Goal: Information Seeking & Learning: Learn about a topic

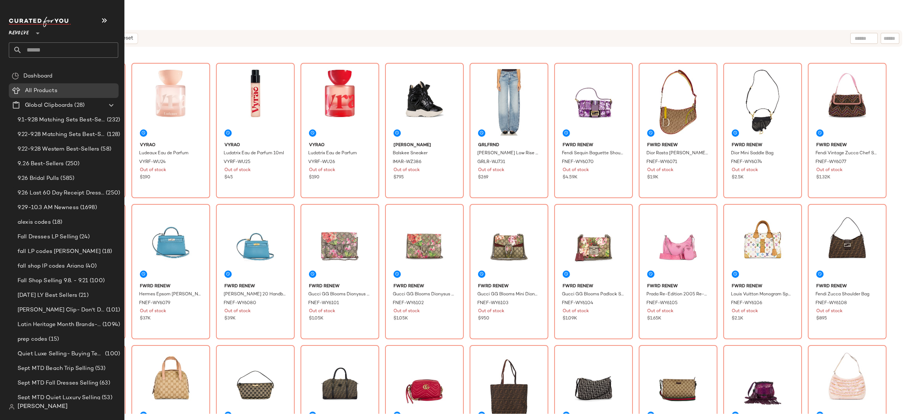
scroll to position [133, 0]
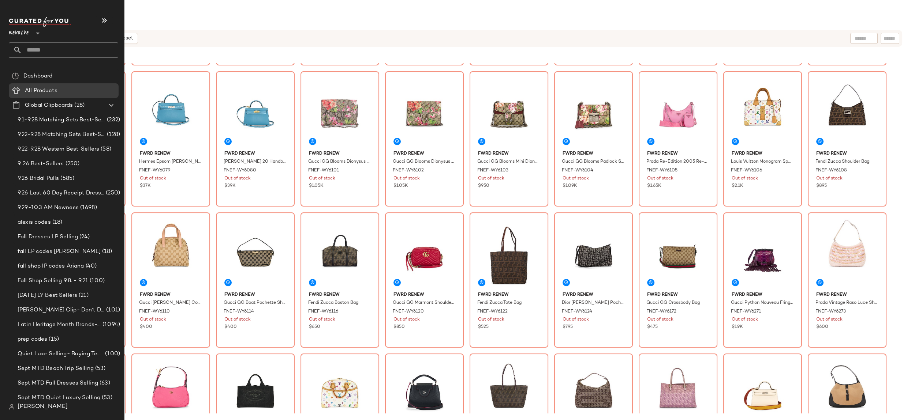
drag, startPoint x: 20, startPoint y: 34, endPoint x: 29, endPoint y: 54, distance: 22.3
click at [20, 34] on span "Revolve" at bounding box center [19, 31] width 20 height 13
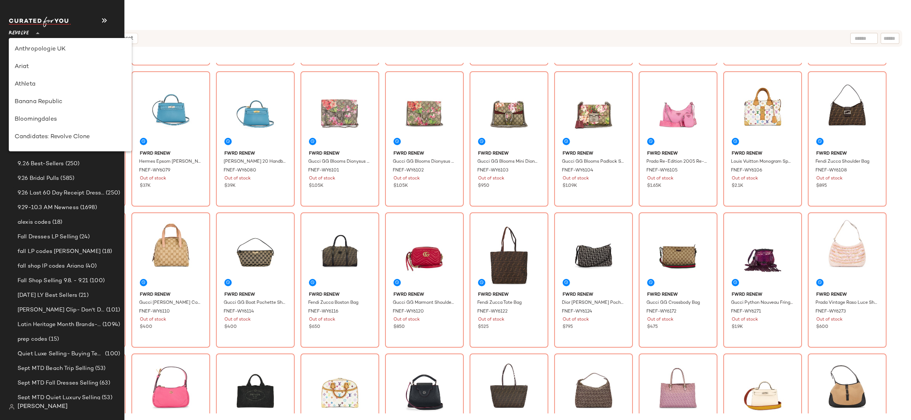
scroll to position [49, 0]
click at [47, 98] on div "Bloomingdales" at bounding box center [70, 106] width 123 height 18
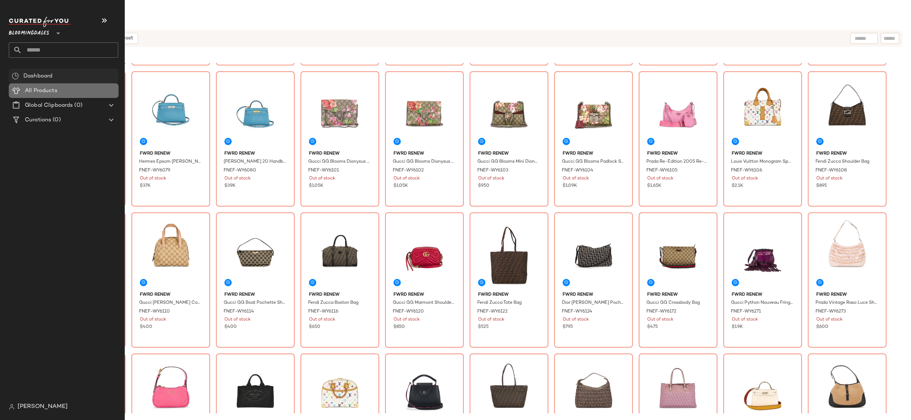
drag, startPoint x: 47, startPoint y: 86, endPoint x: 49, endPoint y: 77, distance: 9.4
click at [47, 86] on Products "All Products" at bounding box center [64, 90] width 110 height 15
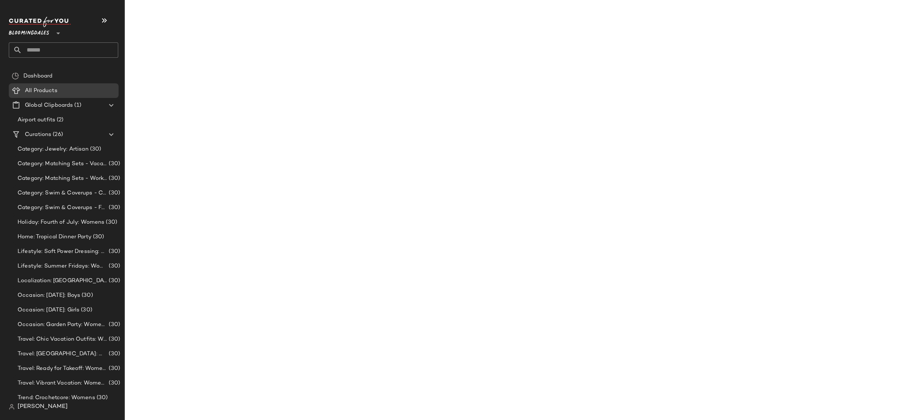
click at [41, 38] on span "Bloomingdales" at bounding box center [29, 31] width 41 height 13
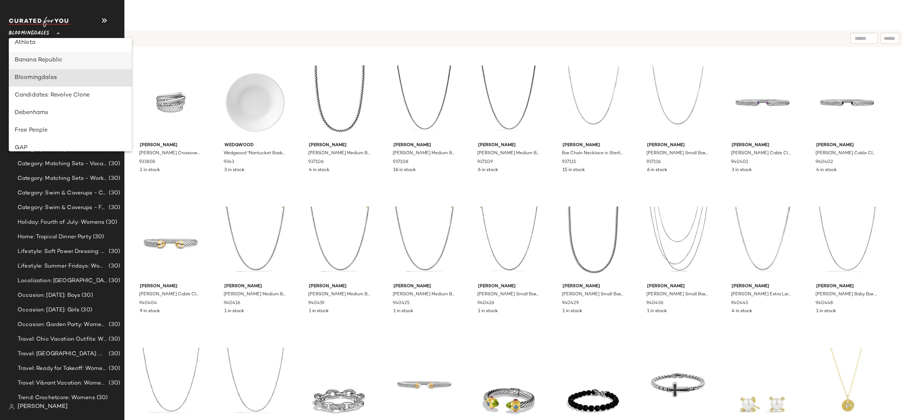
scroll to position [78, 0]
click at [47, 59] on div "Banana Republic" at bounding box center [70, 60] width 111 height 9
type input "**"
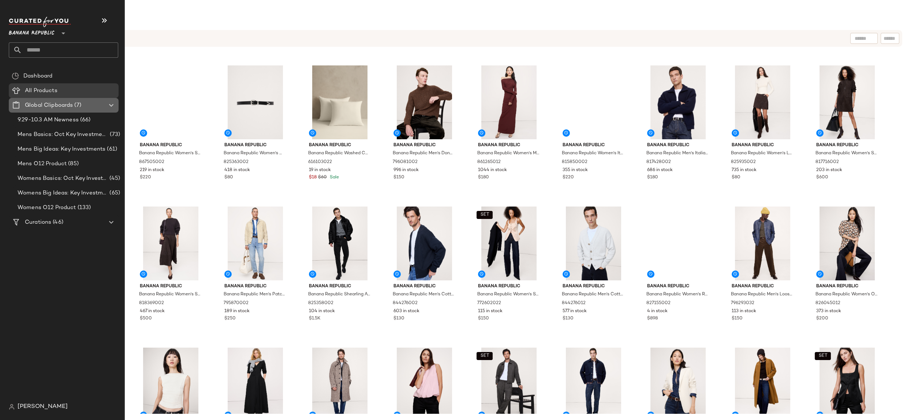
click at [111, 106] on icon at bounding box center [111, 105] width 9 height 9
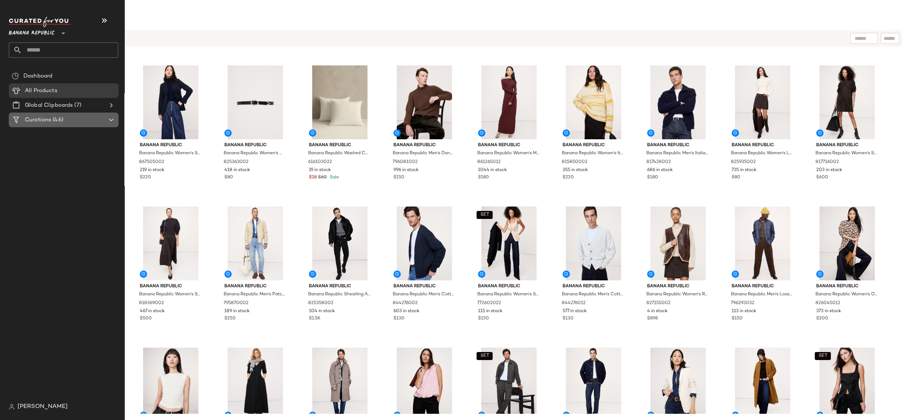
click at [55, 122] on span "(46)" at bounding box center [57, 120] width 12 height 8
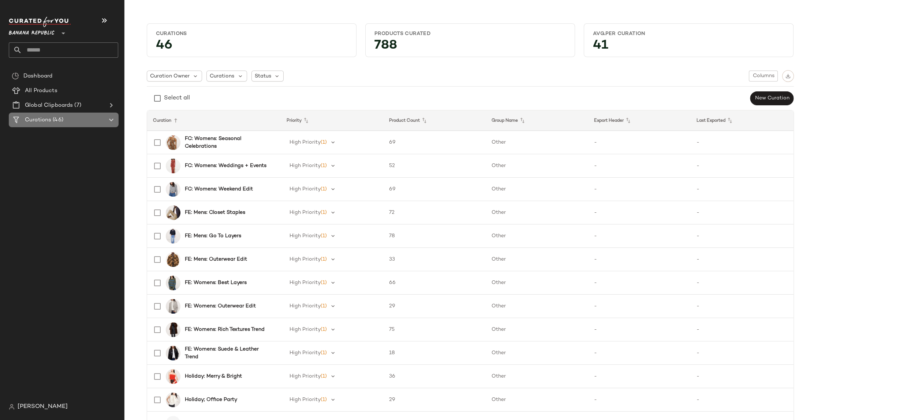
click at [112, 119] on icon at bounding box center [111, 120] width 9 height 9
click at [75, 155] on div "Dashboard All Products Global Clipboards (7) Curations (46)" at bounding box center [66, 234] width 115 height 331
drag, startPoint x: 45, startPoint y: 187, endPoint x: 46, endPoint y: 179, distance: 8.9
click at [45, 187] on div "Dashboard All Products Global Clipboards (7) Curations (46)" at bounding box center [66, 234] width 115 height 331
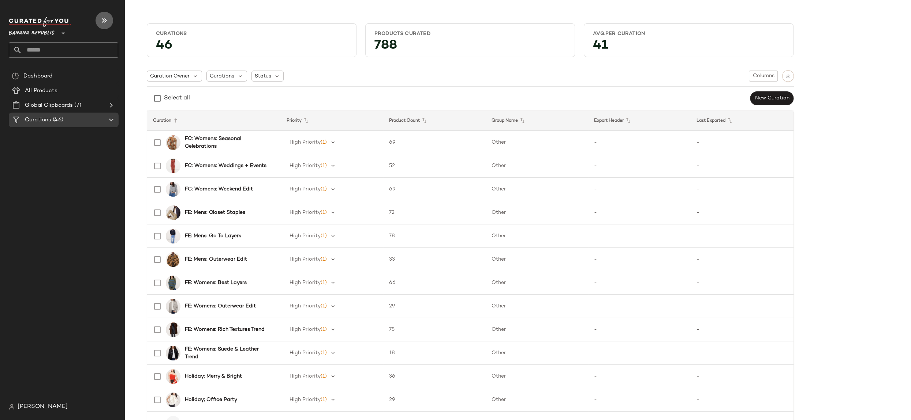
click at [104, 21] on icon "button" at bounding box center [104, 20] width 9 height 9
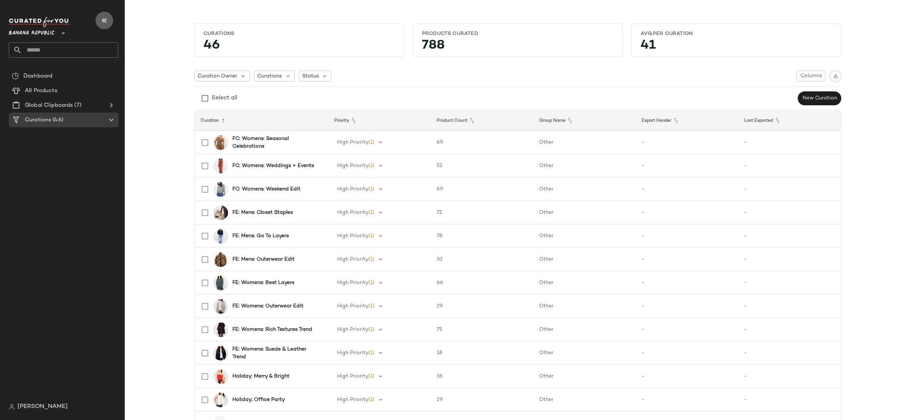
click at [101, 22] on icon "button" at bounding box center [104, 20] width 9 height 9
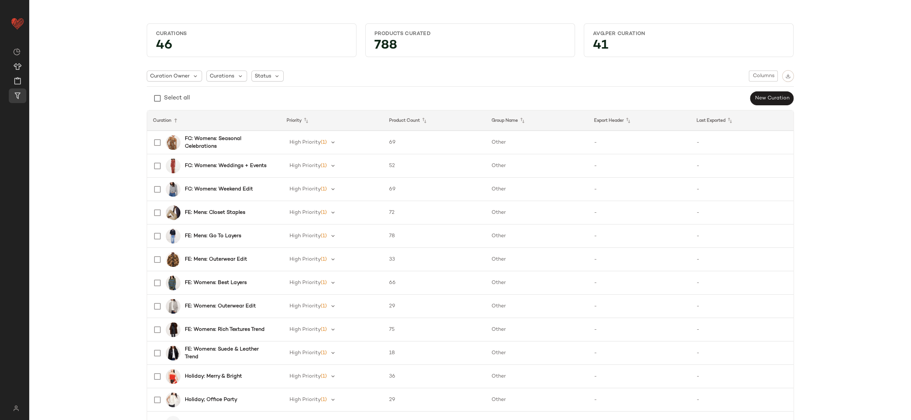
click at [222, 187] on b "FC: Womens: Weekend Edit" at bounding box center [219, 189] width 68 height 8
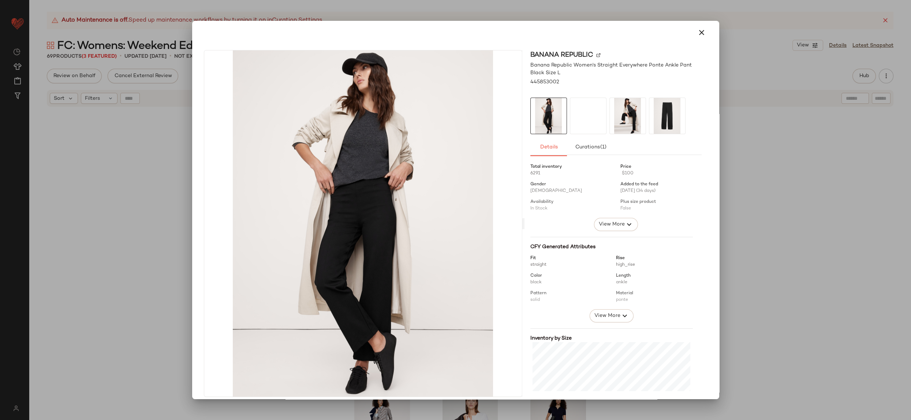
drag, startPoint x: 694, startPoint y: 34, endPoint x: 710, endPoint y: 55, distance: 26.9
click at [697, 34] on icon "button" at bounding box center [701, 32] width 9 height 9
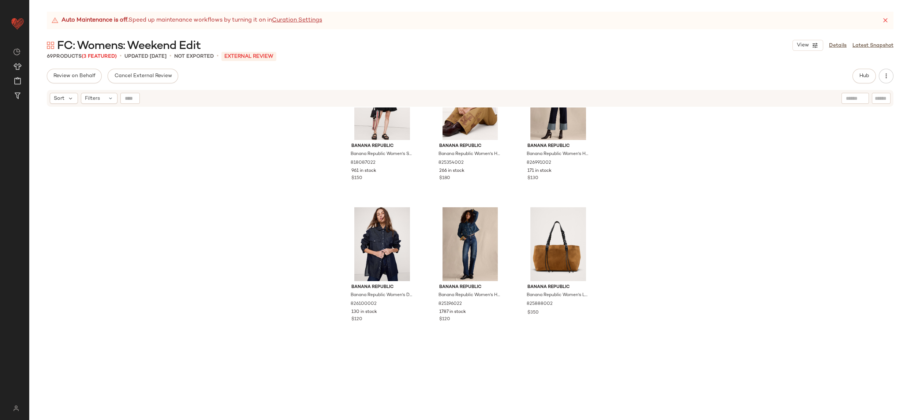
scroll to position [928, 0]
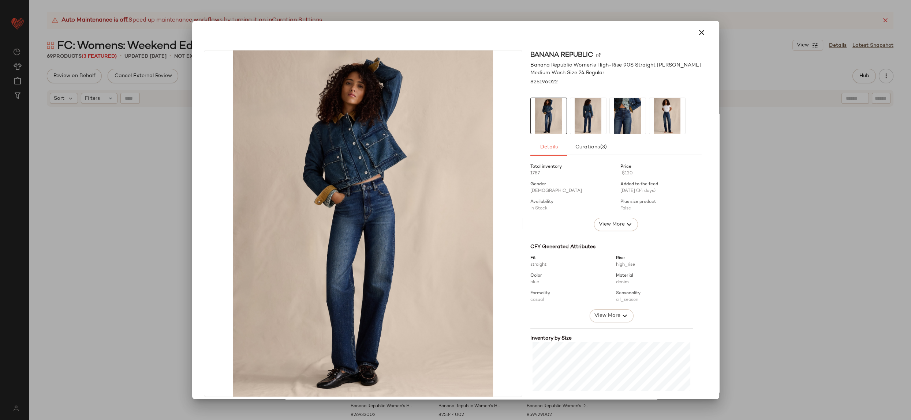
click at [687, 36] on div at bounding box center [455, 33] width 509 height 18
drag, startPoint x: 699, startPoint y: 33, endPoint x: 702, endPoint y: 73, distance: 39.9
click at [699, 33] on icon "button" at bounding box center [701, 32] width 9 height 9
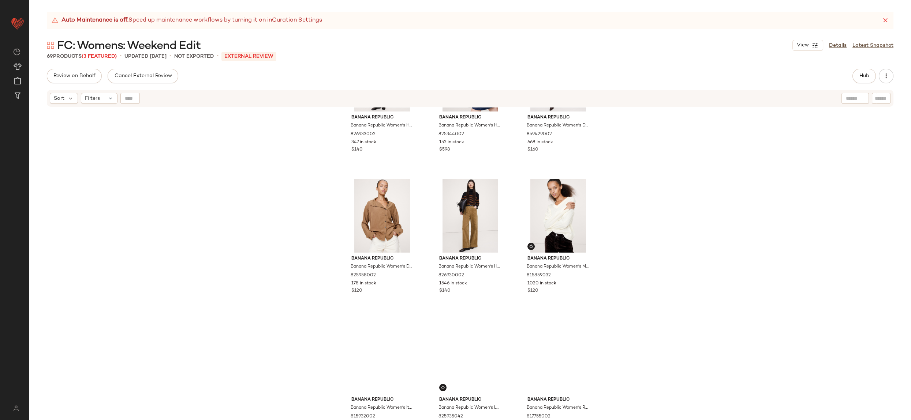
scroll to position [1231, 0]
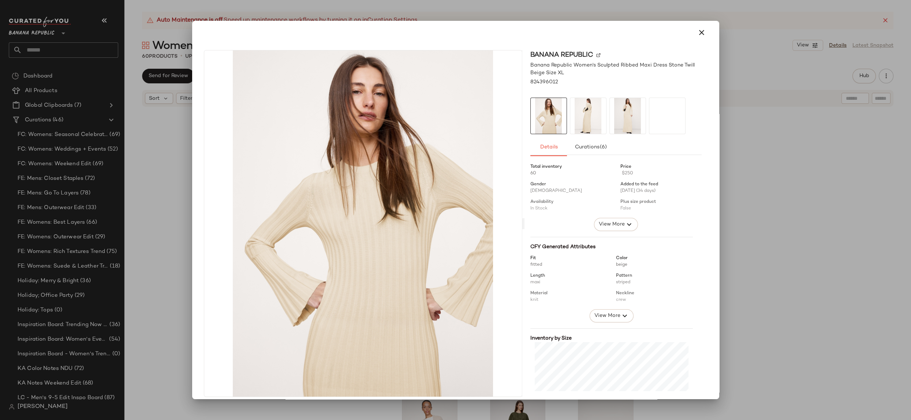
scroll to position [76, 0]
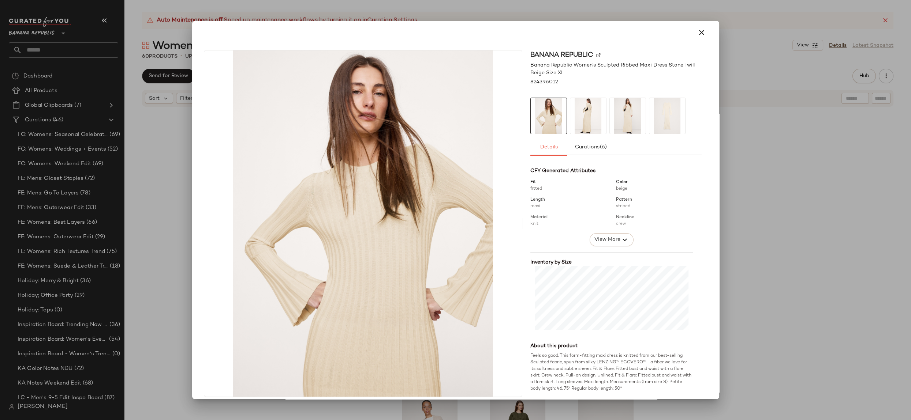
click at [748, 255] on div at bounding box center [455, 210] width 911 height 420
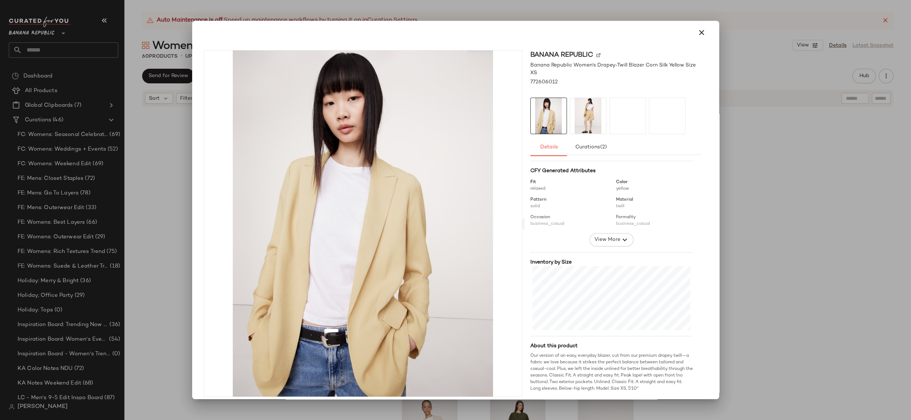
click at [823, 246] on div at bounding box center [455, 210] width 911 height 420
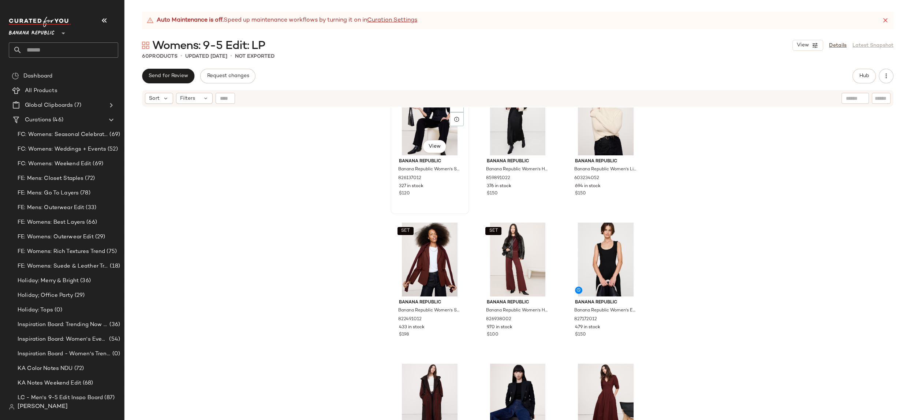
scroll to position [345, 0]
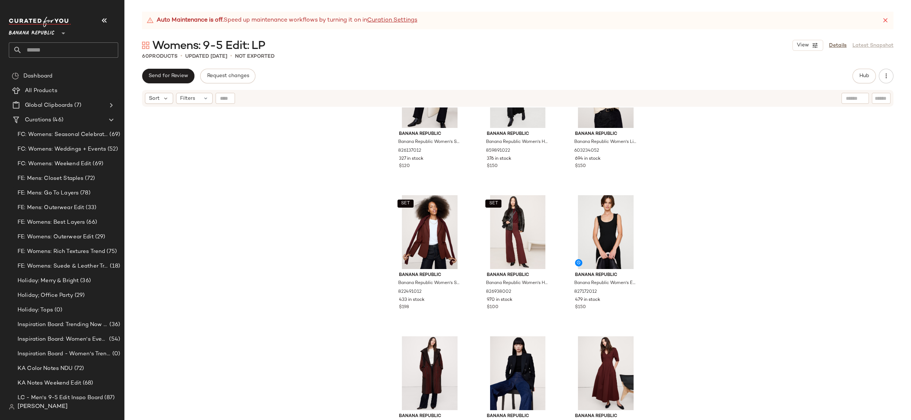
click at [883, 21] on icon at bounding box center [884, 20] width 7 height 7
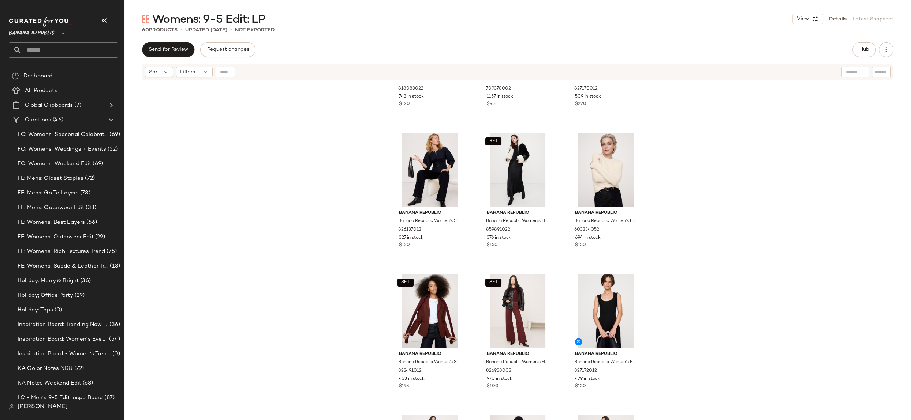
scroll to position [241, 0]
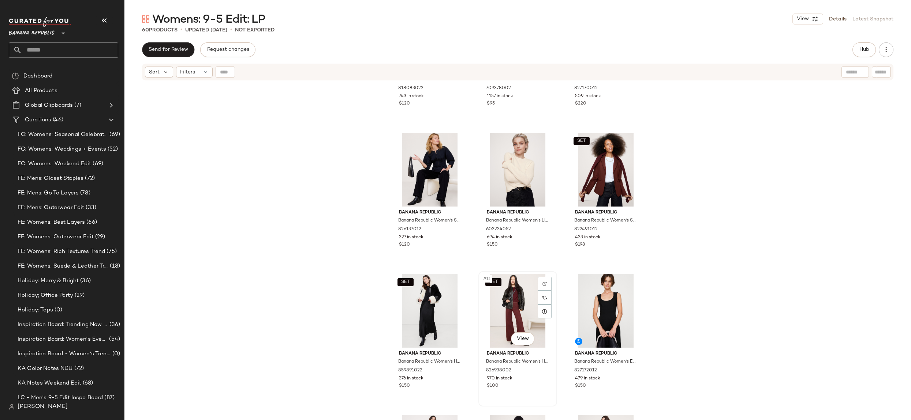
click at [501, 323] on div "SET #11 View" at bounding box center [518, 311] width 74 height 74
click at [292, 255] on div "Banana Republic Banana Republic Women's Stretch-Cotton Utility Midi Skirt Navy …" at bounding box center [517, 259] width 786 height 357
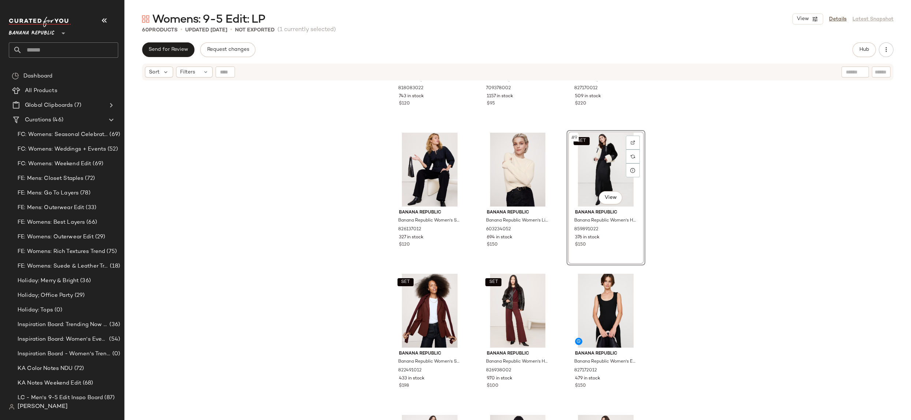
click at [318, 276] on div "Banana Republic Banana Republic Women's Stretch-Cotton Utility Midi Skirt Navy …" at bounding box center [517, 259] width 786 height 357
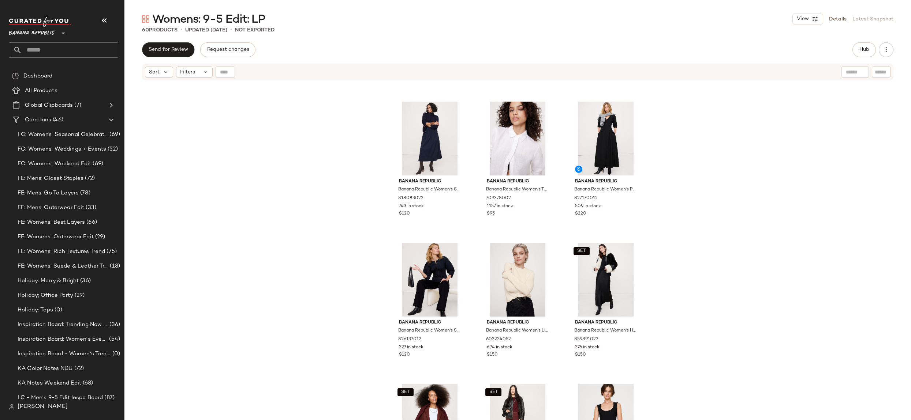
scroll to position [150, 0]
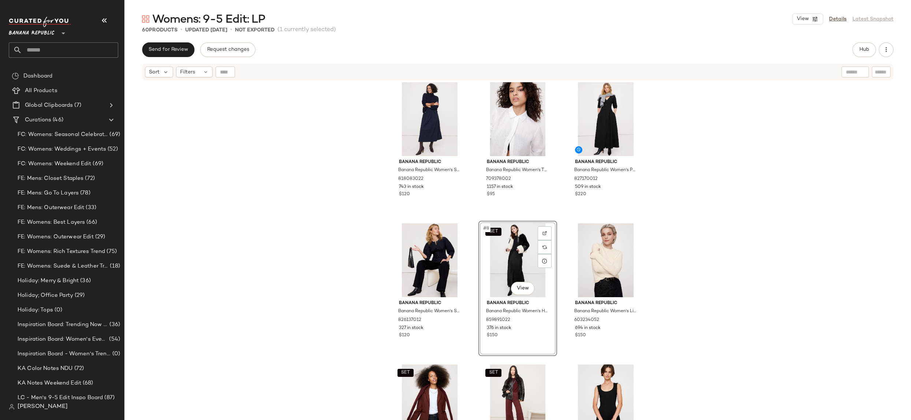
click at [309, 269] on div "Banana Republic Banana Republic Women's Stretch-Cotton Utility Midi Skirt Navy …" at bounding box center [517, 259] width 786 height 357
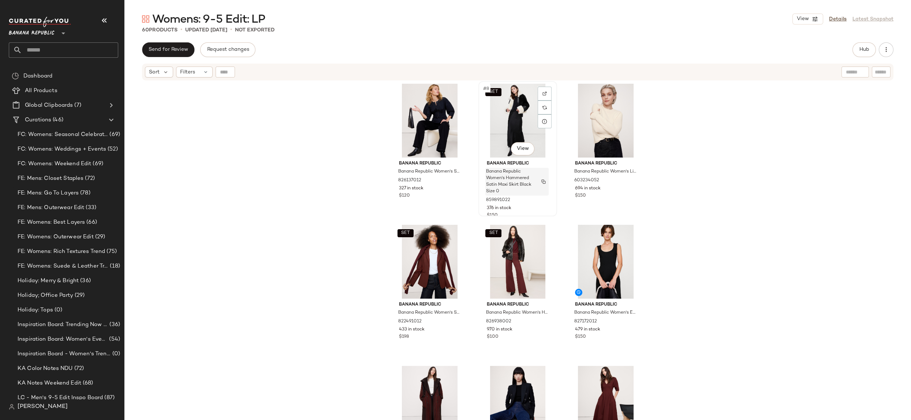
scroll to position [293, 0]
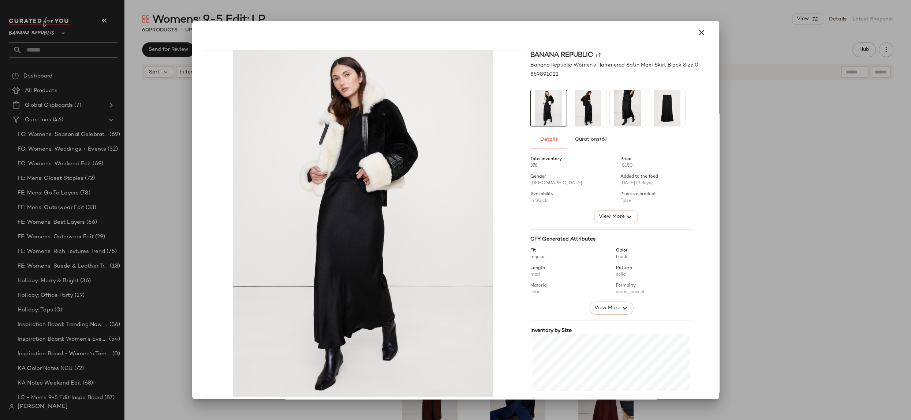
click at [688, 40] on div at bounding box center [455, 33] width 509 height 18
click at [698, 35] on icon "button" at bounding box center [701, 32] width 9 height 9
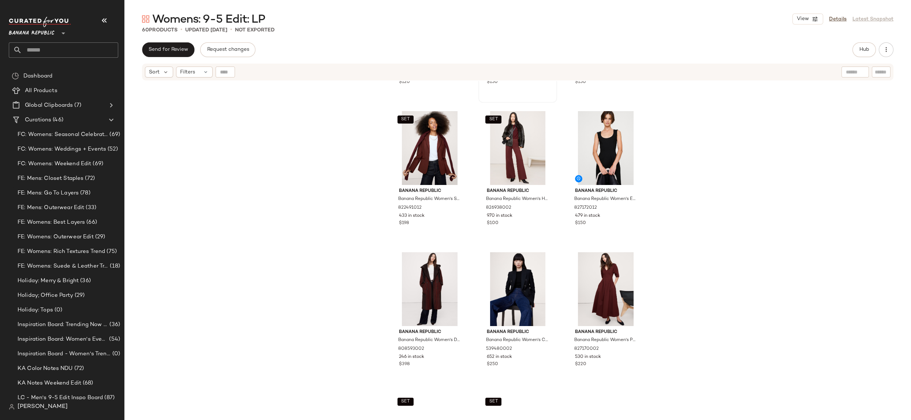
scroll to position [410, 0]
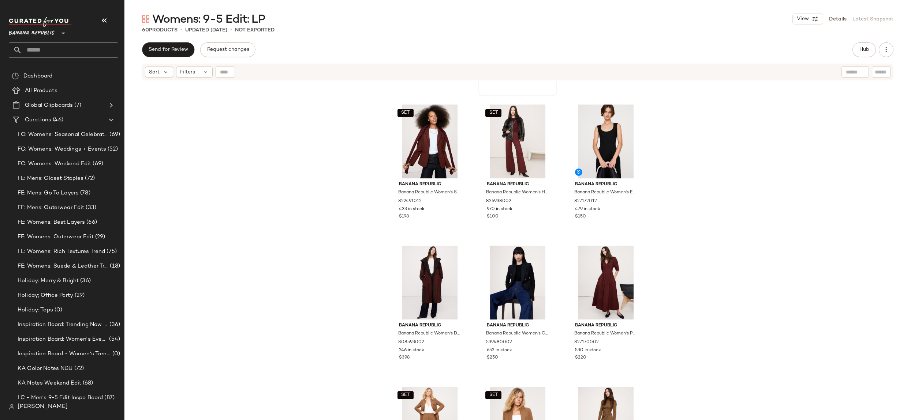
click at [342, 305] on div "Banana Republic Banana Republic Women's Stretch-Cotton Utility Peplum Top Navy …" at bounding box center [517, 259] width 786 height 357
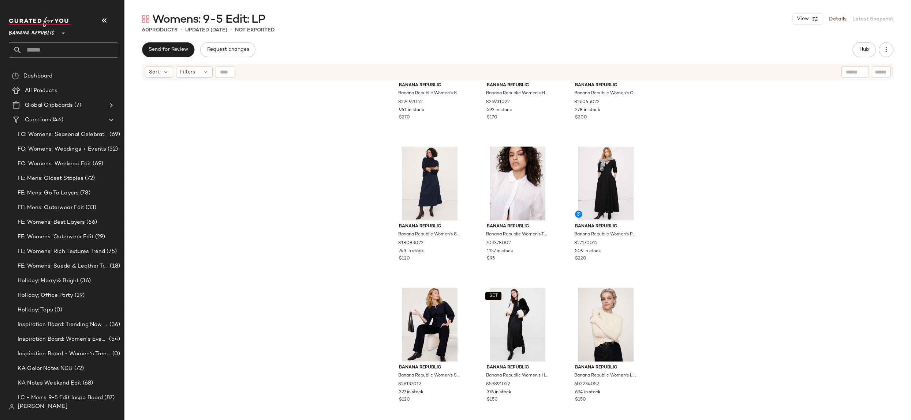
scroll to position [42, 0]
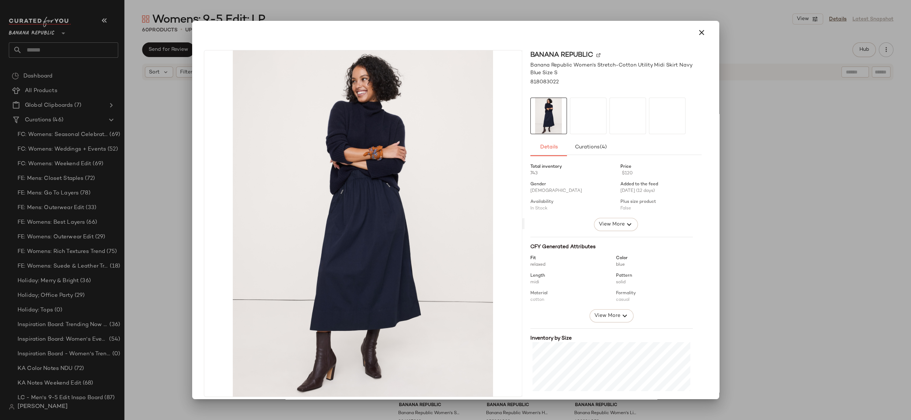
click at [697, 35] on icon "button" at bounding box center [701, 32] width 9 height 9
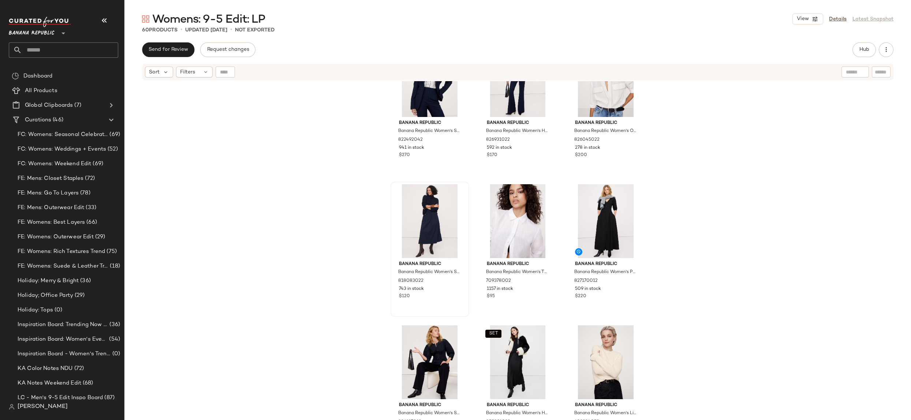
scroll to position [0, 0]
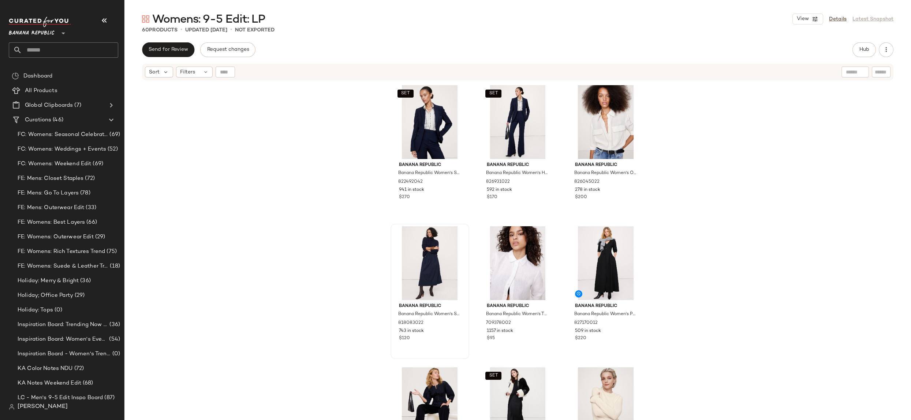
click at [726, 140] on div "SET Banana Republic Banana Republic Women's Slim Italian Wool Blazer Navy Blue …" at bounding box center [517, 259] width 786 height 357
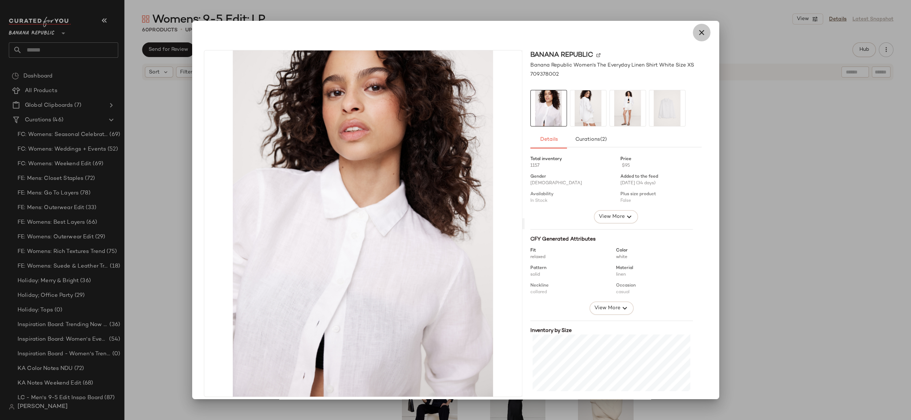
drag, startPoint x: 703, startPoint y: 29, endPoint x: 701, endPoint y: 53, distance: 23.9
click at [703, 30] on button "button" at bounding box center [702, 33] width 18 height 18
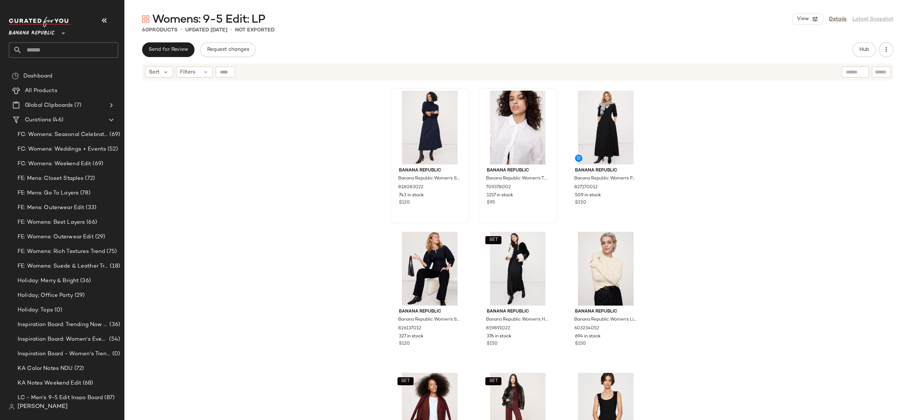
scroll to position [232, 0]
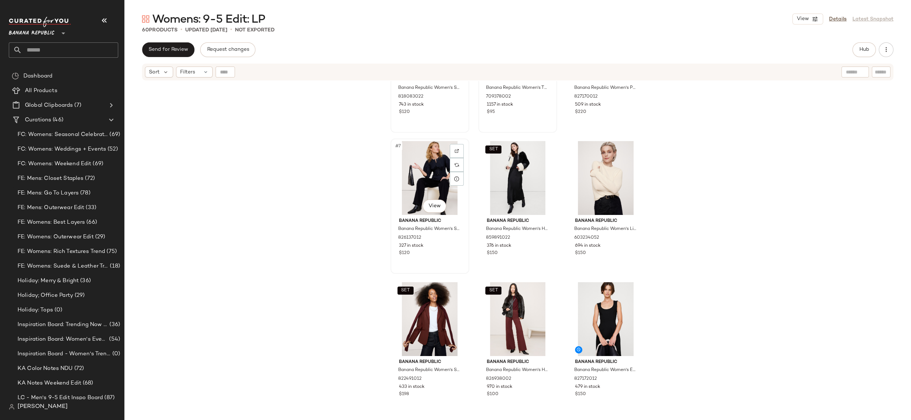
click at [436, 176] on div "#7 View" at bounding box center [430, 178] width 74 height 74
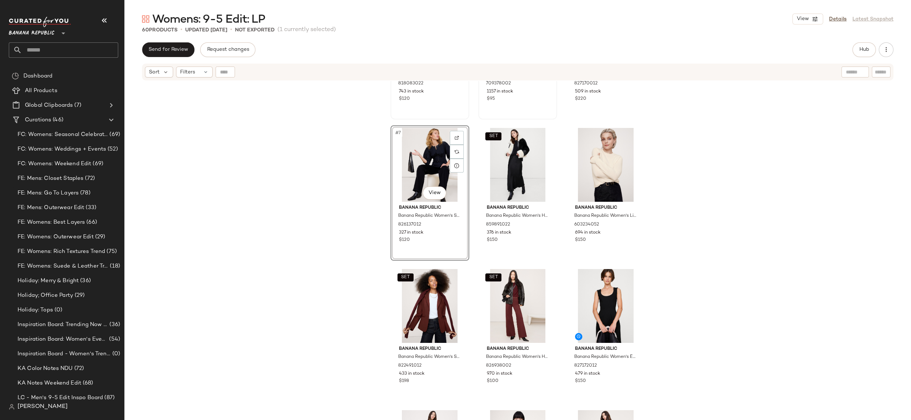
scroll to position [282, 0]
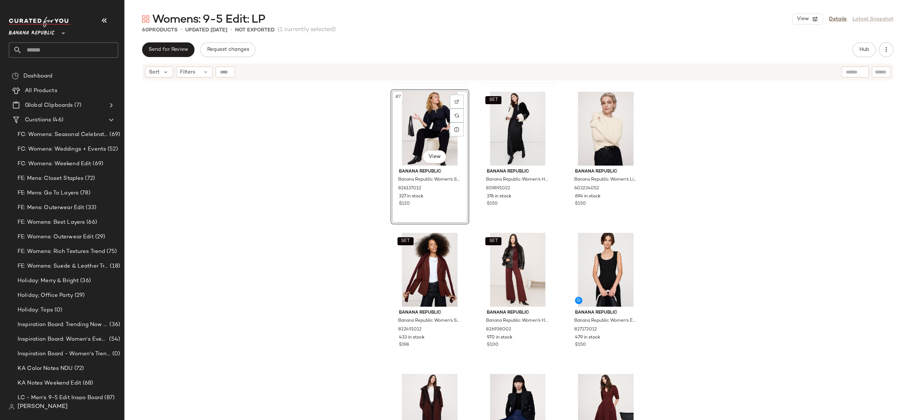
click at [335, 259] on div "Banana Republic Banana Republic Women's Stretch-Cotton Utility Midi Skirt Navy …" at bounding box center [517, 259] width 786 height 357
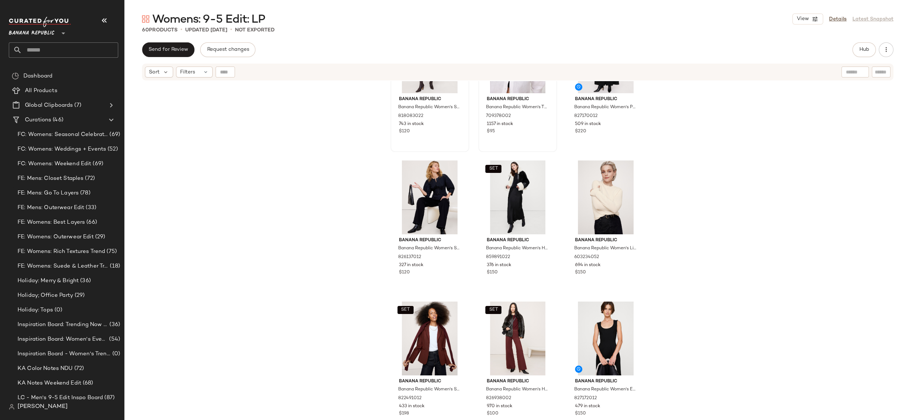
scroll to position [212, 0]
click at [678, 203] on div "Banana Republic Banana Republic Women's Stretch-Cotton Utility Midi Skirt Navy …" at bounding box center [517, 259] width 786 height 357
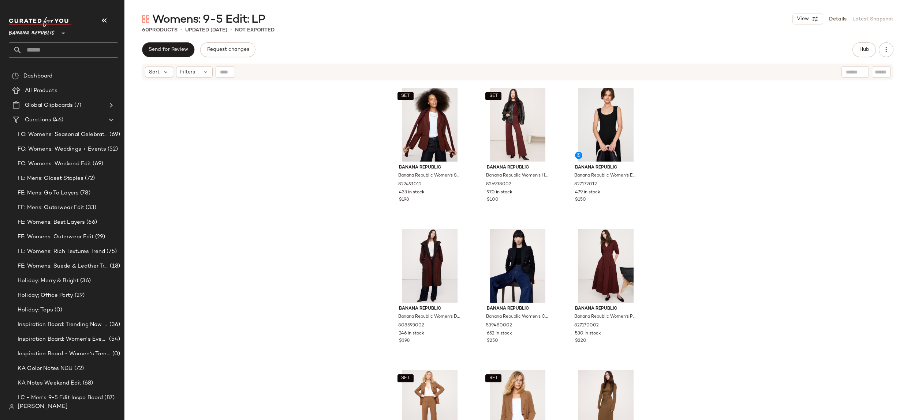
scroll to position [425, 0]
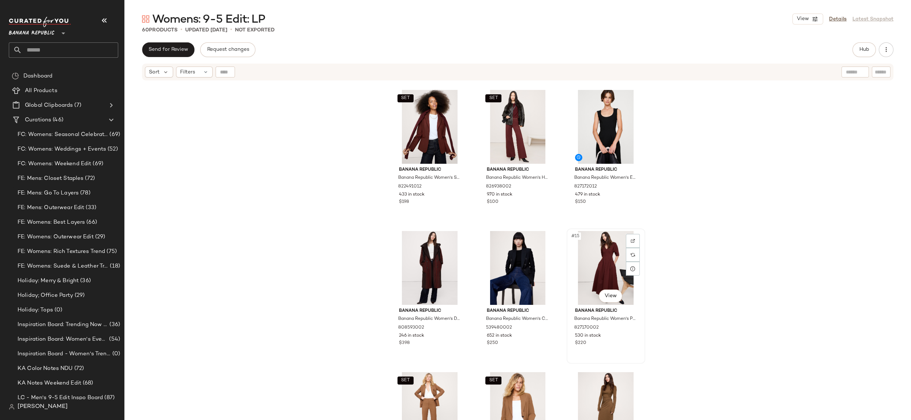
click at [599, 267] on div "#15 View" at bounding box center [606, 268] width 74 height 74
click at [318, 282] on div "SET Banana Republic Banana Republic Women's Slim Everywhere Ponte Blazer Redwoo…" at bounding box center [517, 259] width 786 height 357
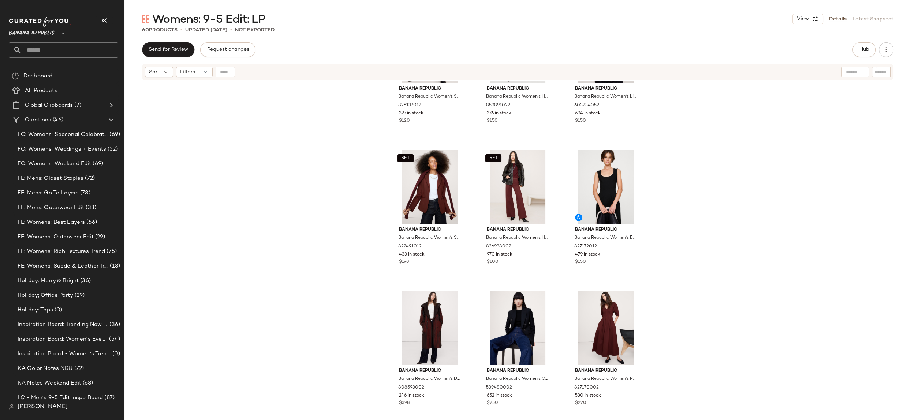
scroll to position [369, 0]
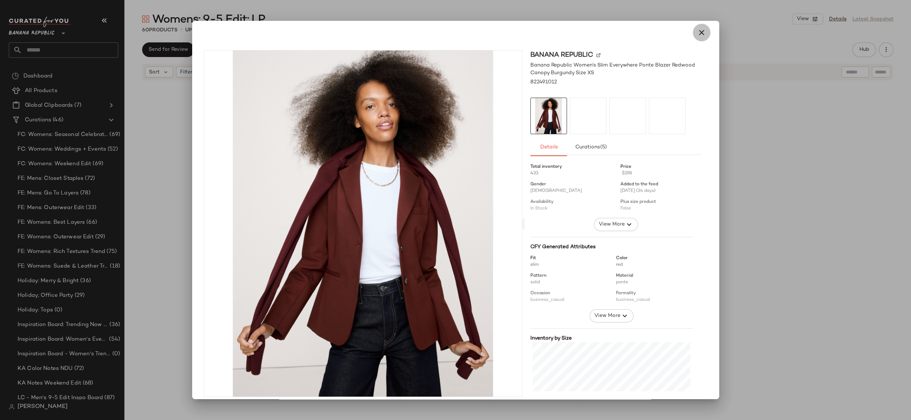
click at [697, 36] on icon "button" at bounding box center [701, 32] width 9 height 9
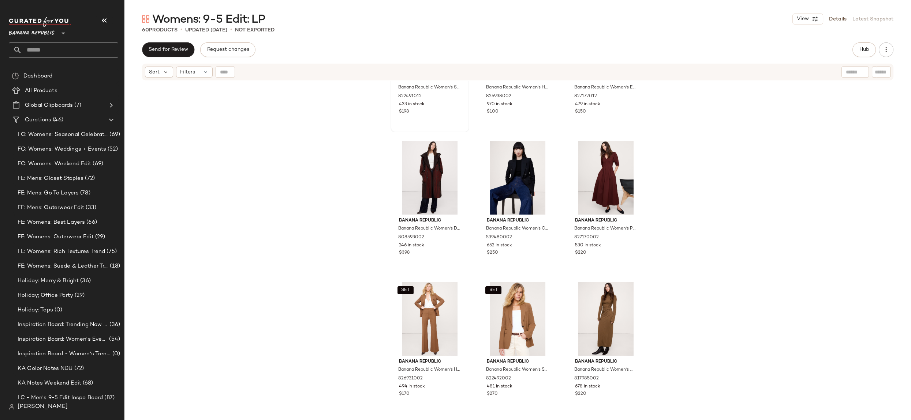
scroll to position [544, 0]
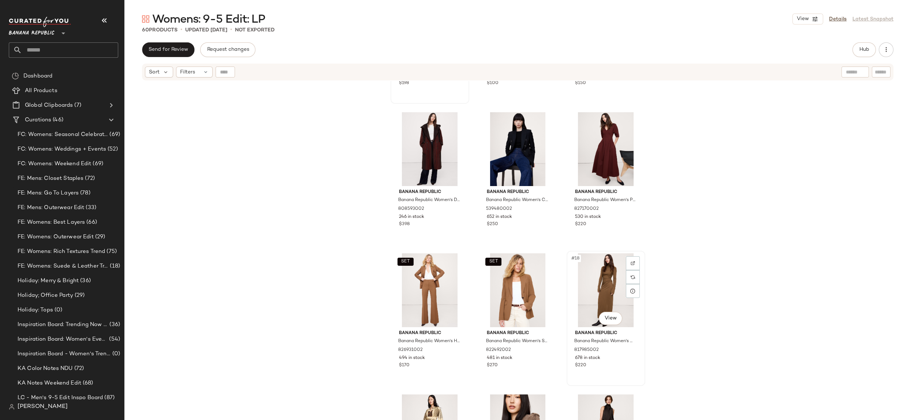
click at [604, 287] on div "#18 View" at bounding box center [606, 291] width 74 height 74
click at [359, 286] on div "SET Banana Republic Banana Republic Women's Slim Everywhere Ponte Blazer Redwoo…" at bounding box center [517, 259] width 786 height 357
click at [607, 296] on div "#18 View" at bounding box center [606, 291] width 74 height 74
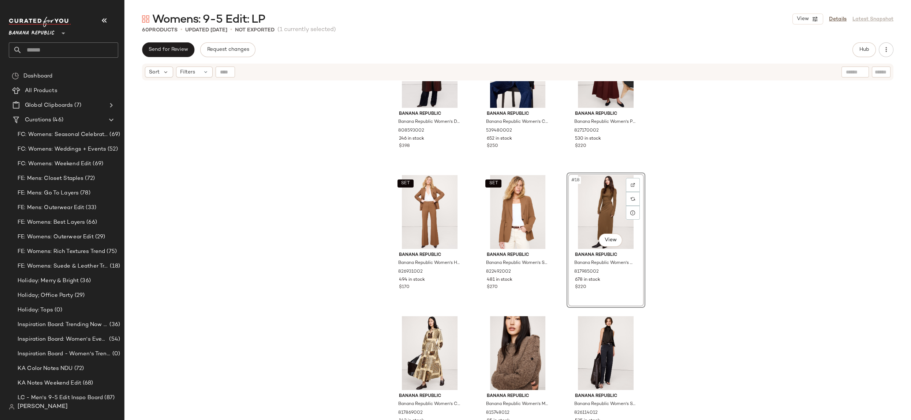
scroll to position [622, 0]
click at [724, 243] on div "Banana Republic Banana Republic Women's Double-Faced Wool-Blend Parka Coat Red …" at bounding box center [517, 259] width 786 height 357
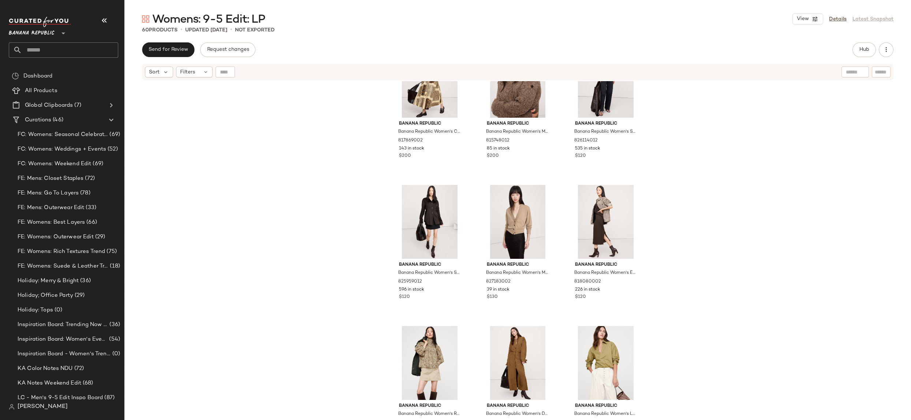
scroll to position [892, 0]
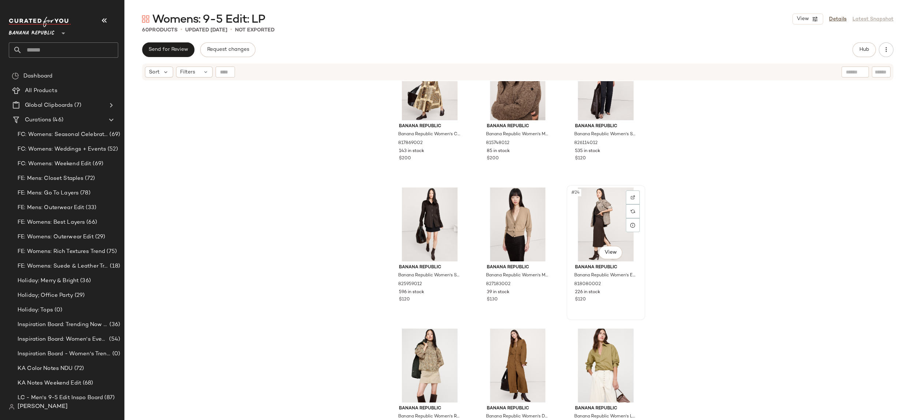
click at [590, 215] on div "#24 View" at bounding box center [606, 225] width 74 height 74
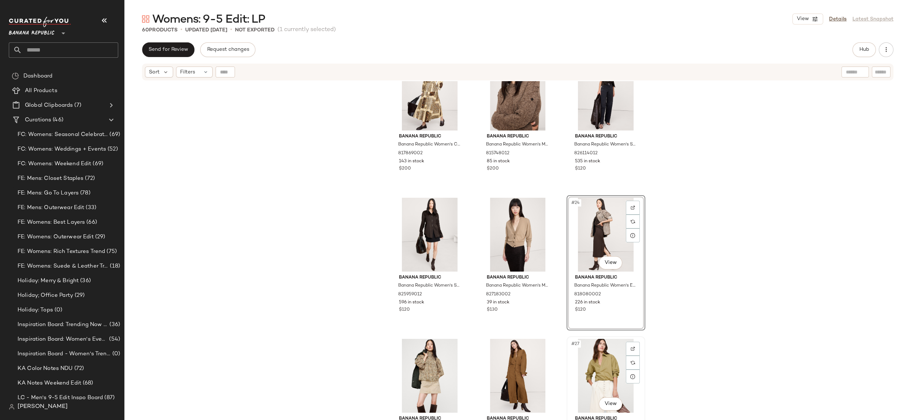
scroll to position [881, 0]
click at [611, 262] on body "Banana Republic ** Dashboard All Products Global Clipboards (7) Curations (46) …" at bounding box center [455, 210] width 911 height 420
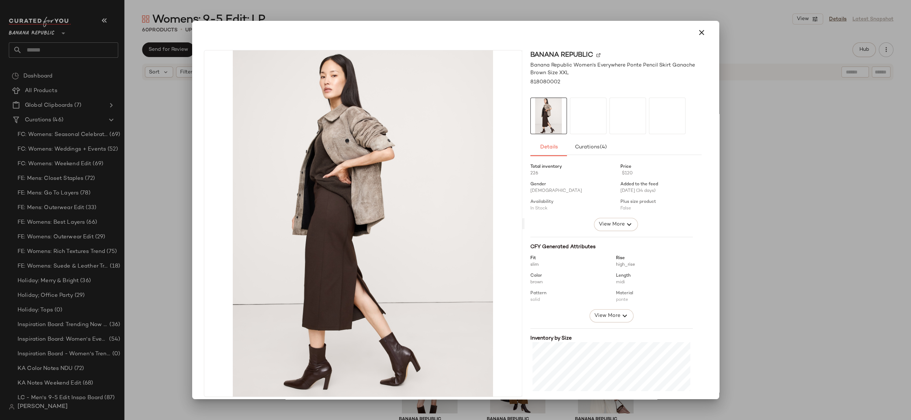
scroll to position [5, 0]
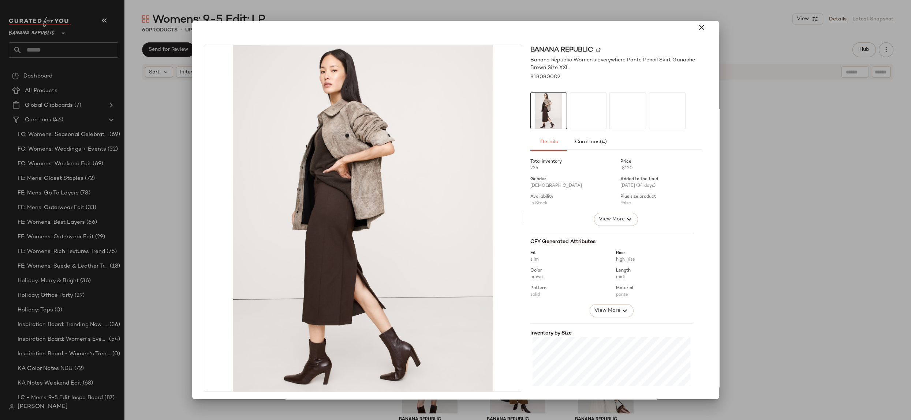
drag, startPoint x: 698, startPoint y: 29, endPoint x: 718, endPoint y: 83, distance: 58.0
click at [703, 38] on div at bounding box center [455, 27] width 521 height 23
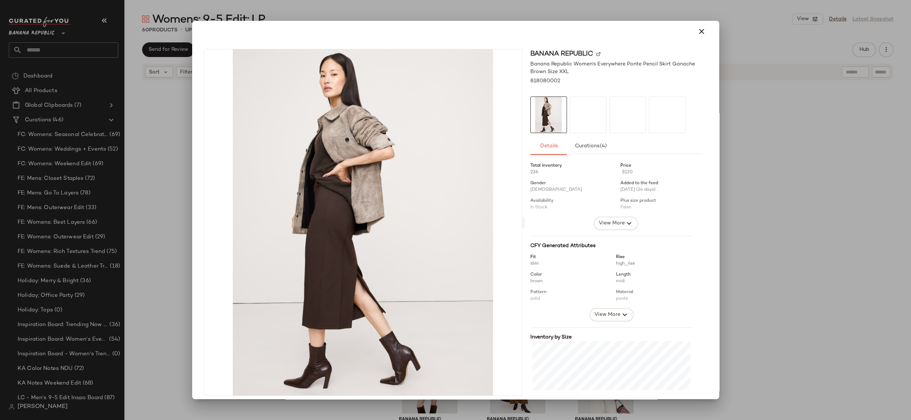
click at [750, 270] on div at bounding box center [455, 210] width 911 height 420
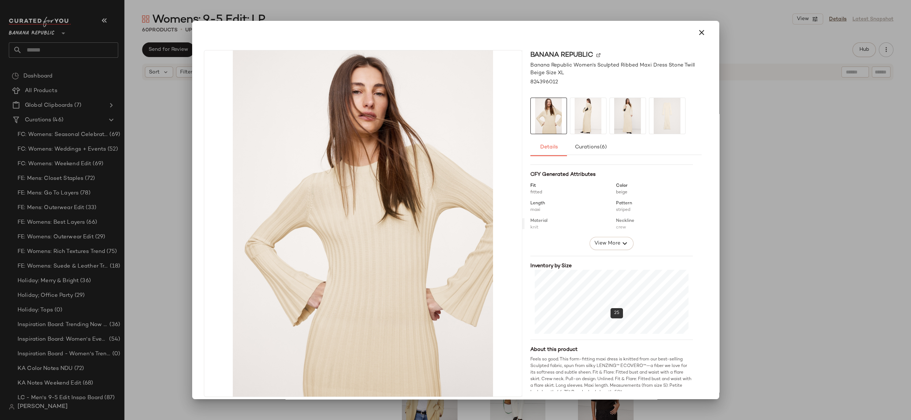
scroll to position [76, 0]
drag, startPoint x: 864, startPoint y: 271, endPoint x: 808, endPoint y: 292, distance: 59.3
click at [863, 271] on div at bounding box center [455, 210] width 911 height 420
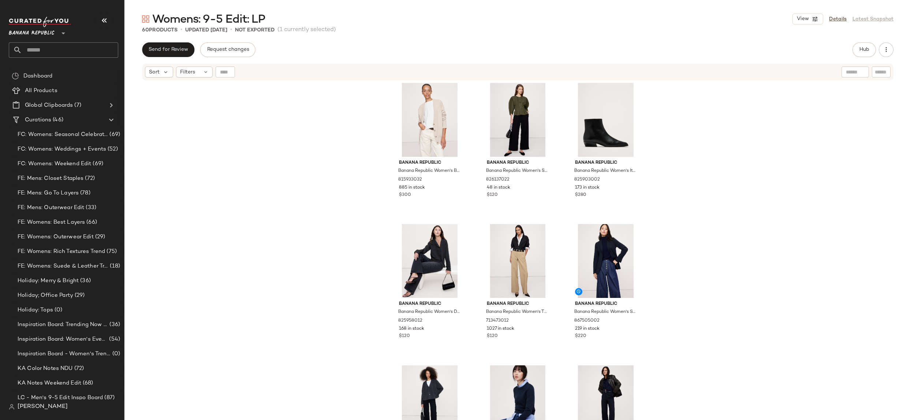
scroll to position [1617, 0]
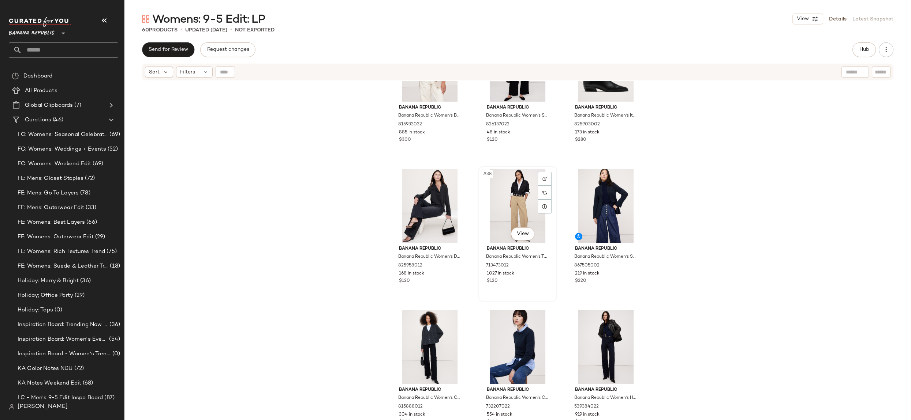
click at [523, 243] on div "Banana Republic Banana Republic Women's The Everyday Wide-Leg Pant Workwear Kha…" at bounding box center [518, 264] width 74 height 42
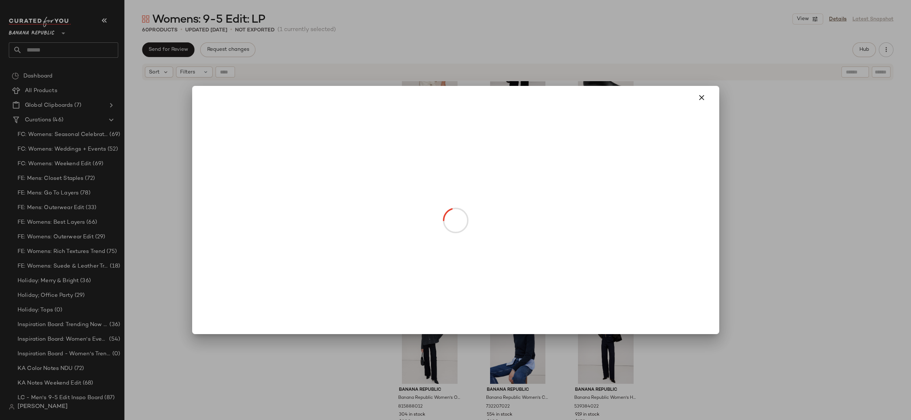
click at [522, 233] on body "Banana Republic ** Dashboard All Products Global Clipboards (7) Curations (46) …" at bounding box center [455, 210] width 911 height 420
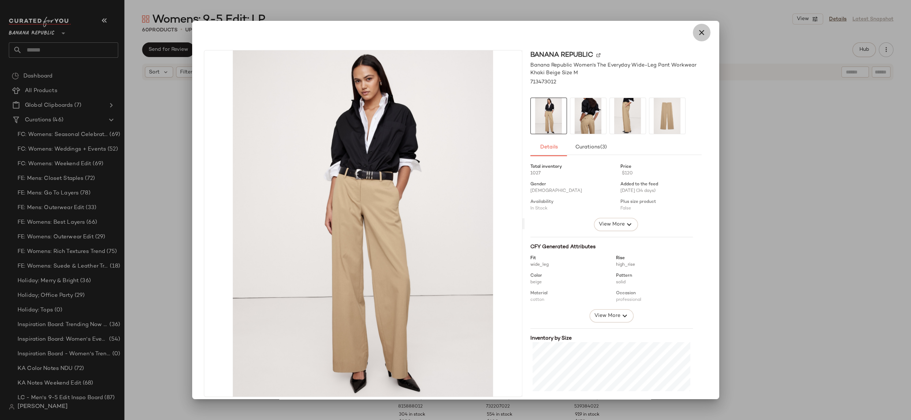
click at [693, 35] on button "button" at bounding box center [702, 33] width 18 height 18
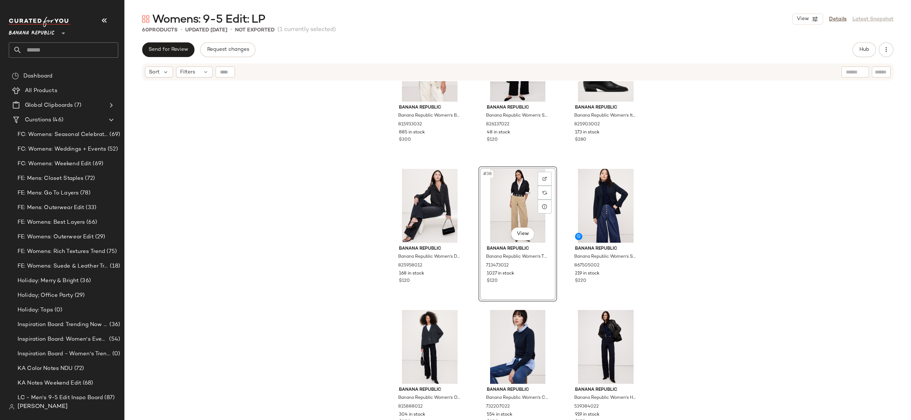
click at [801, 269] on div "Banana Republic Banana Republic Women's Drapey-Twill Blazer Corn Silk Yellow Si…" at bounding box center [517, 259] width 786 height 357
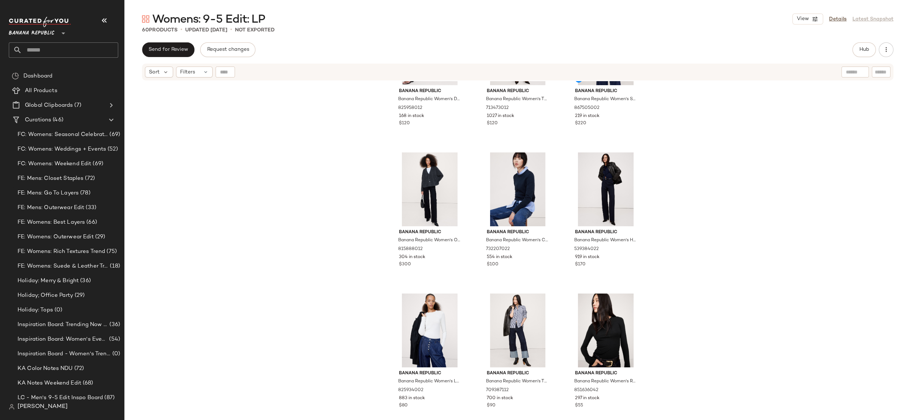
scroll to position [1811, 0]
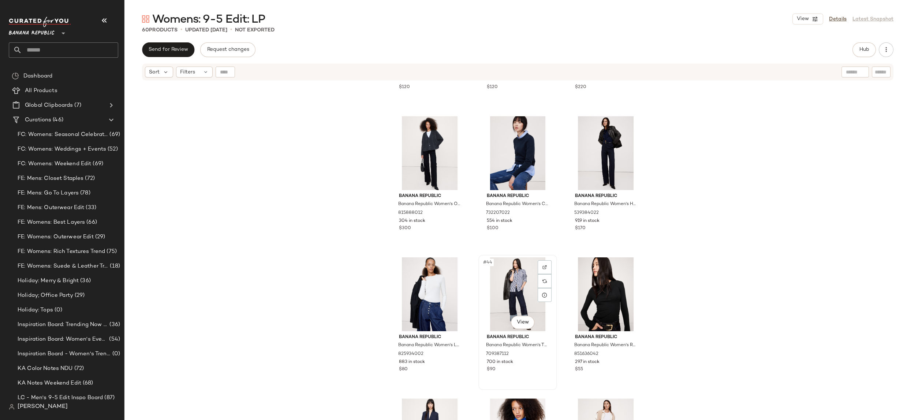
click at [505, 286] on div "#44 View" at bounding box center [518, 295] width 74 height 74
click at [417, 285] on div "#43 View" at bounding box center [430, 295] width 74 height 74
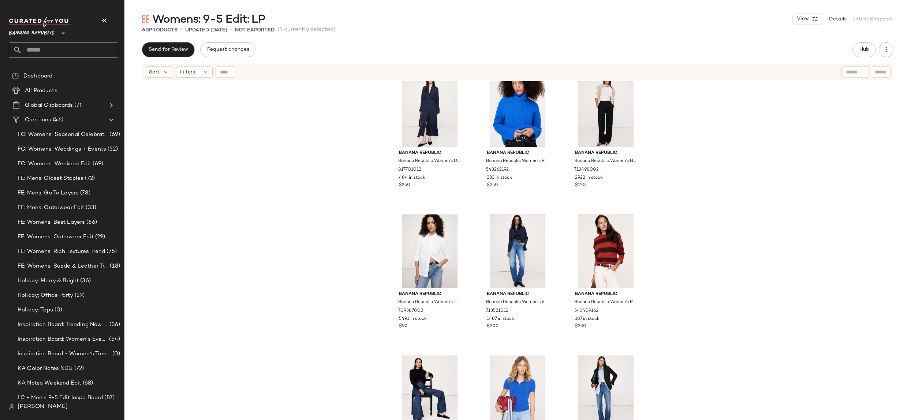
scroll to position [2136, 0]
click at [607, 95] on div "#48 View" at bounding box center [606, 111] width 74 height 74
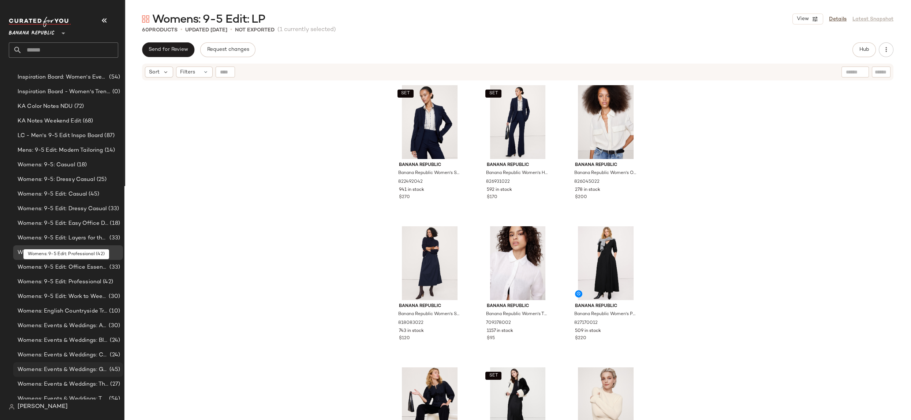
scroll to position [397, 0]
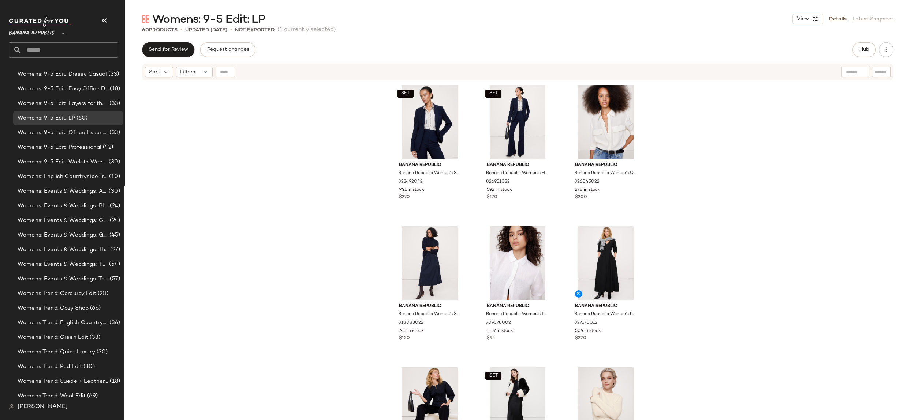
click at [61, 57] on input "text" at bounding box center [70, 49] width 96 height 15
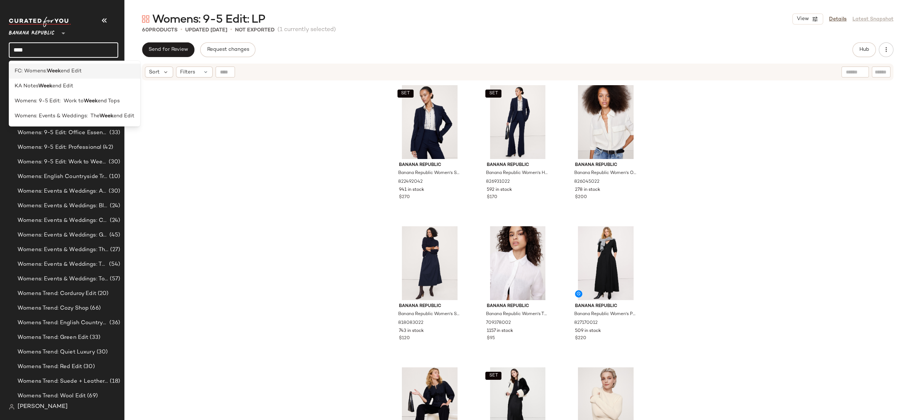
type input "****"
click at [62, 73] on span "end Edit" at bounding box center [71, 71] width 21 height 8
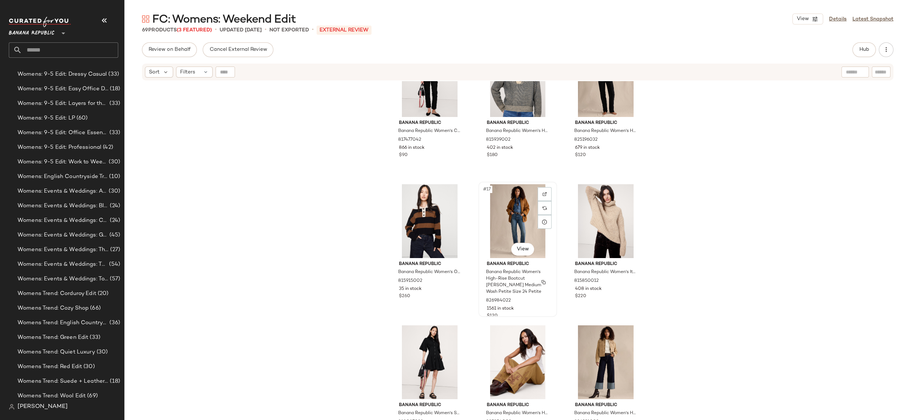
scroll to position [619, 0]
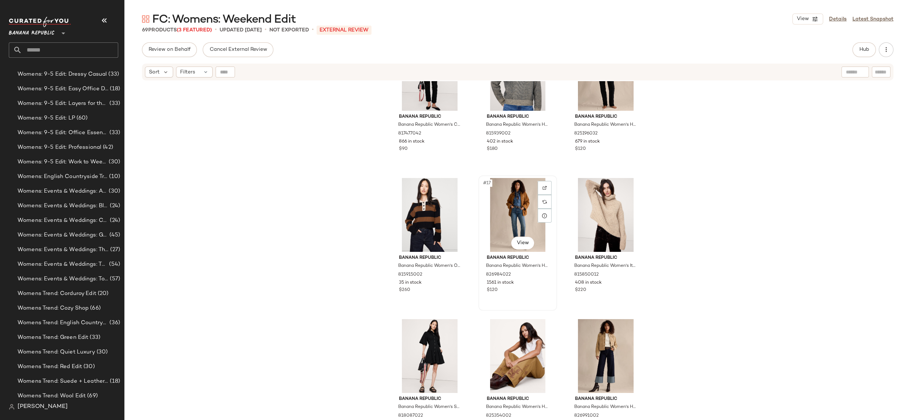
click at [515, 209] on div "#17 View" at bounding box center [518, 215] width 74 height 74
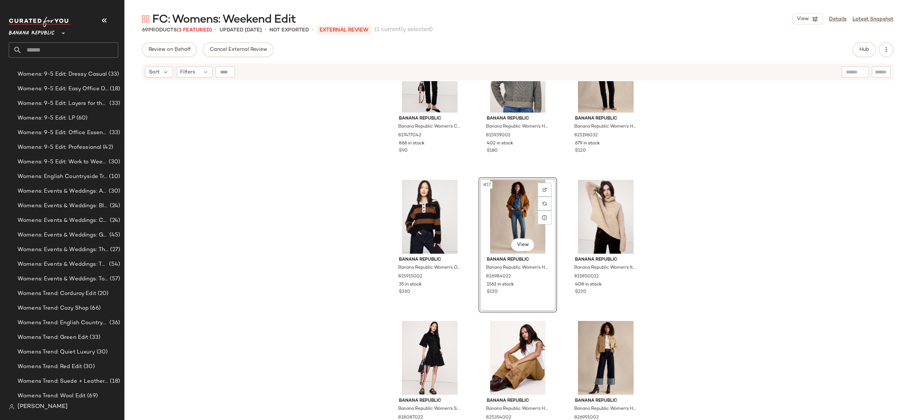
scroll to position [616, 0]
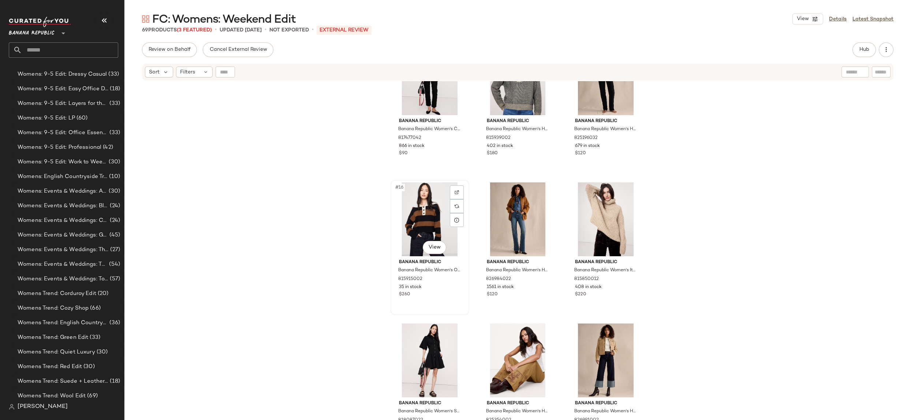
click at [413, 215] on div "#16 View" at bounding box center [430, 220] width 74 height 74
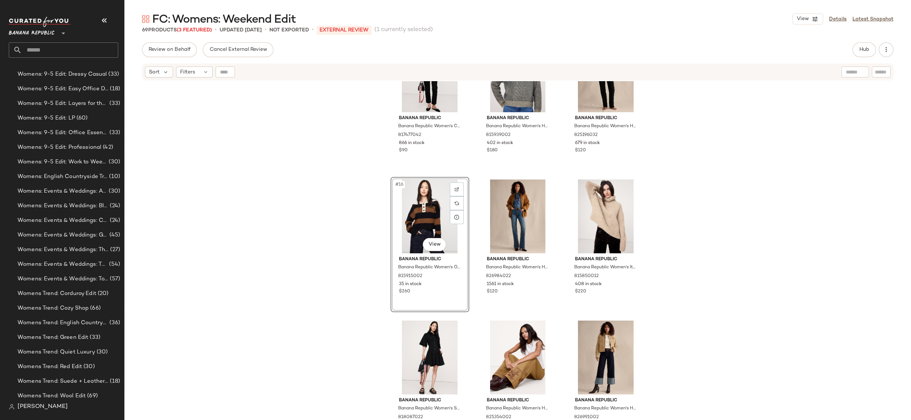
scroll to position [618, 0]
click at [416, 212] on div "#16 View" at bounding box center [430, 216] width 74 height 74
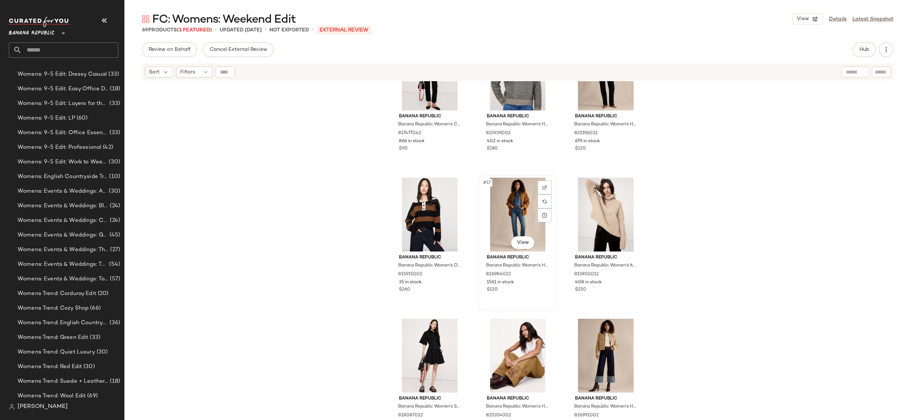
click at [509, 210] on div "#17 View" at bounding box center [518, 215] width 74 height 74
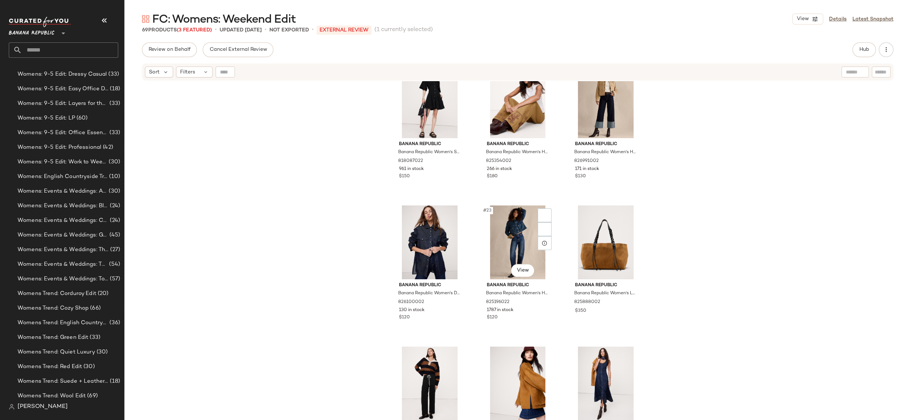
scroll to position [883, 0]
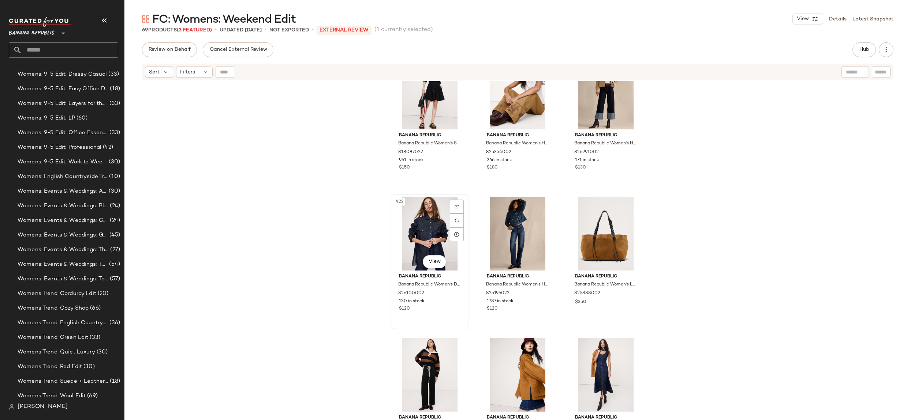
click at [429, 222] on div "#22 View" at bounding box center [430, 234] width 74 height 74
drag, startPoint x: 507, startPoint y: 233, endPoint x: 499, endPoint y: 233, distance: 8.4
click at [507, 233] on div "#23 View" at bounding box center [518, 234] width 74 height 74
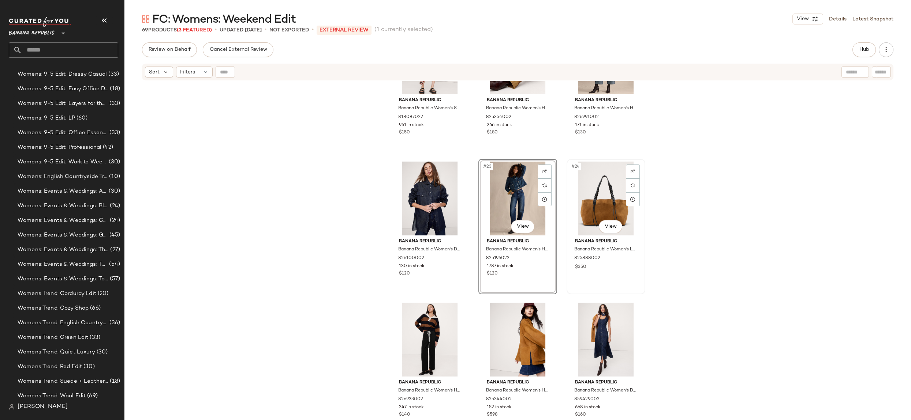
scroll to position [939, 0]
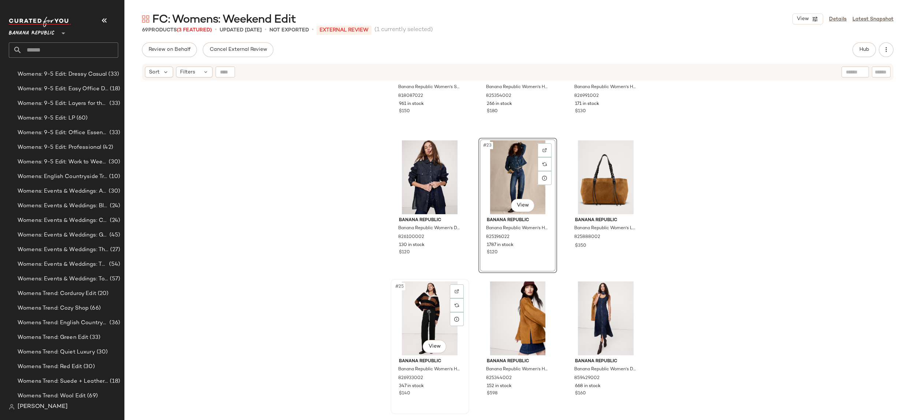
click at [412, 316] on div "#25 View" at bounding box center [430, 319] width 74 height 74
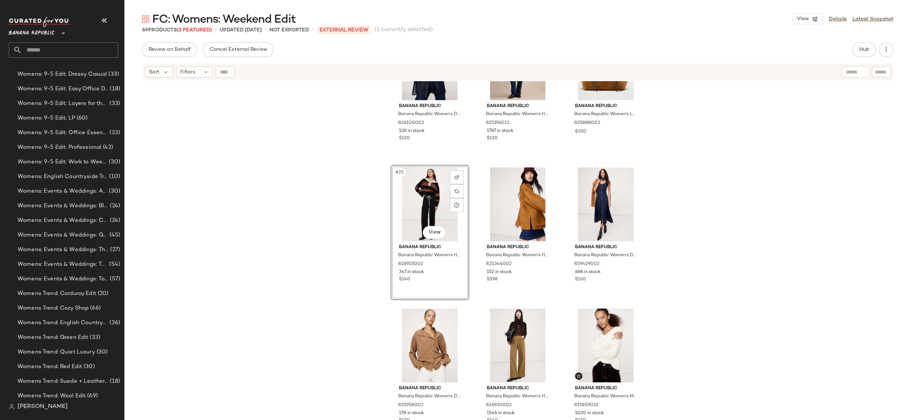
scroll to position [1065, 0]
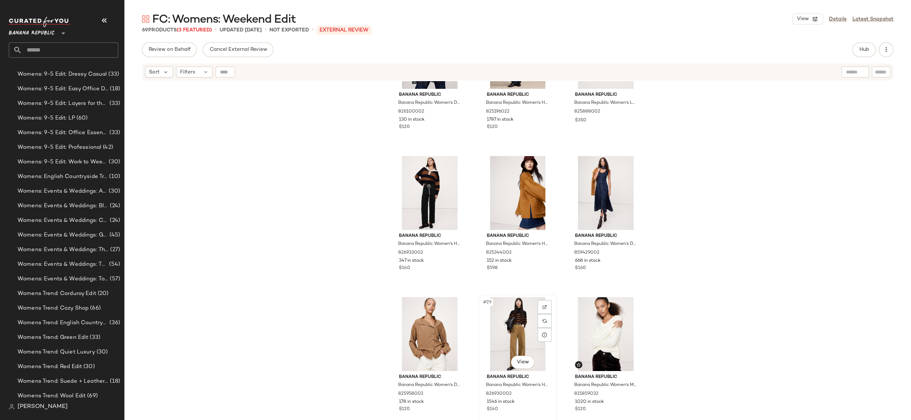
click at [515, 333] on div "#29 View" at bounding box center [518, 334] width 74 height 74
click at [511, 191] on div "#26 View" at bounding box center [518, 193] width 74 height 74
click at [709, 206] on div "Banana Republic Banana Republic Women's Denim Shirt Jacket Dark Wash Size XS 82…" at bounding box center [517, 259] width 786 height 357
drag, startPoint x: 586, startPoint y: 201, endPoint x: 570, endPoint y: 205, distance: 17.4
click at [586, 201] on div "#27 View" at bounding box center [606, 193] width 74 height 74
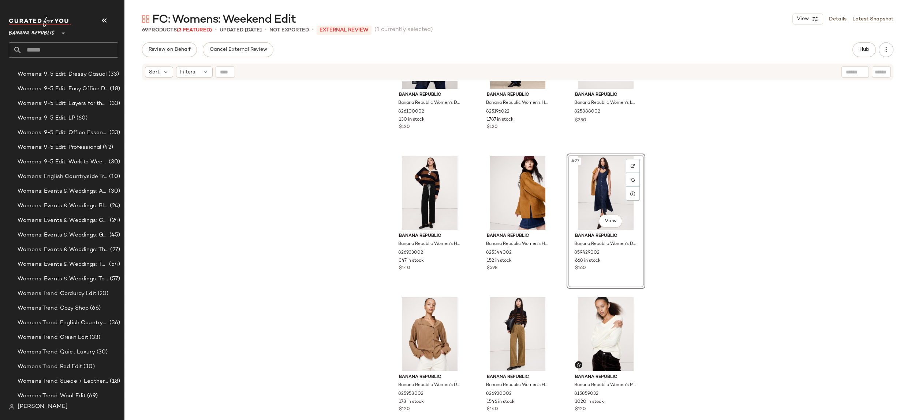
click at [829, 296] on div "Banana Republic Banana Republic Women's Denim Shirt Jacket Dark Wash Size XS 82…" at bounding box center [517, 259] width 786 height 357
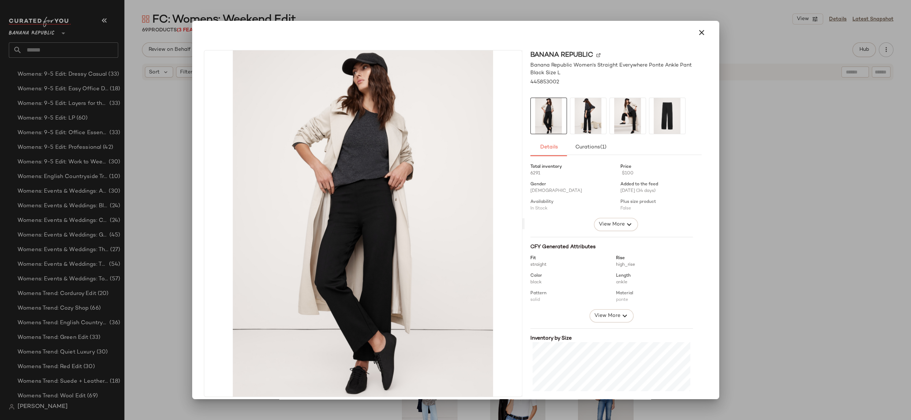
drag, startPoint x: 696, startPoint y: 31, endPoint x: 748, endPoint y: 147, distance: 127.1
click at [698, 34] on icon "button" at bounding box center [701, 32] width 9 height 9
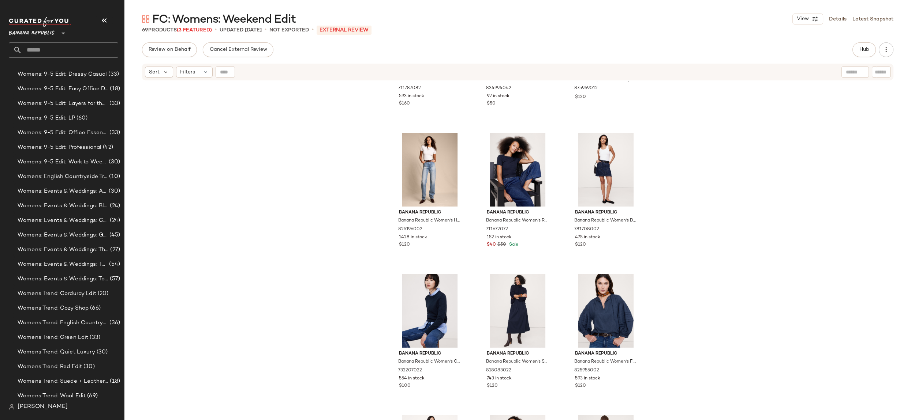
scroll to position [2002, 0]
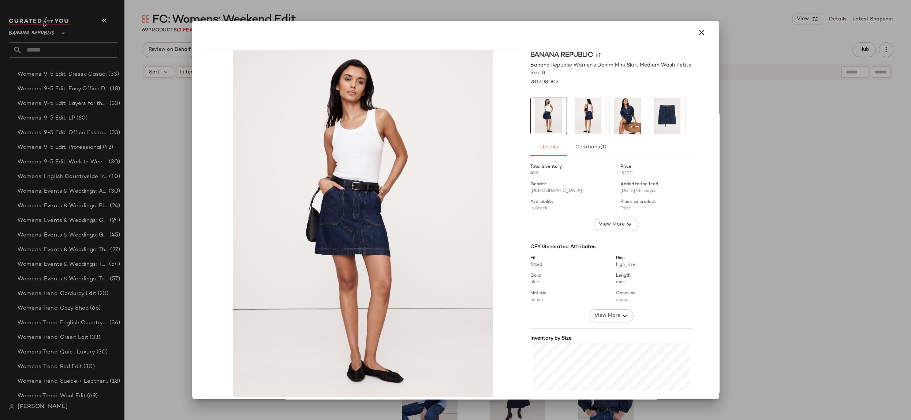
click at [732, 241] on div at bounding box center [455, 210] width 911 height 420
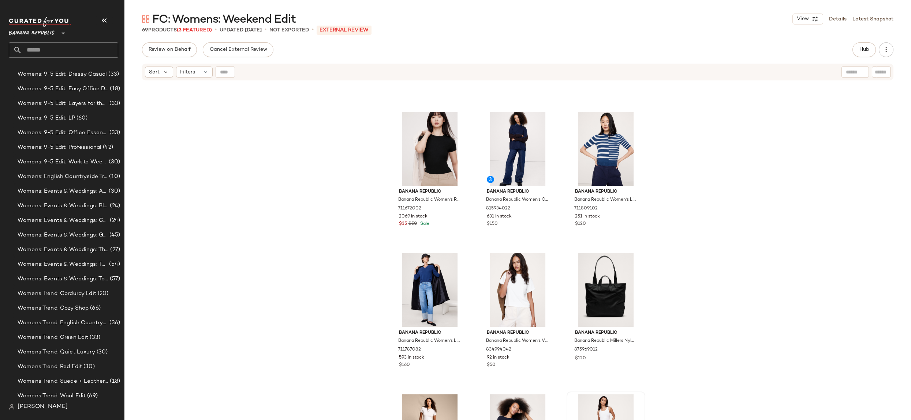
scroll to position [1812, 0]
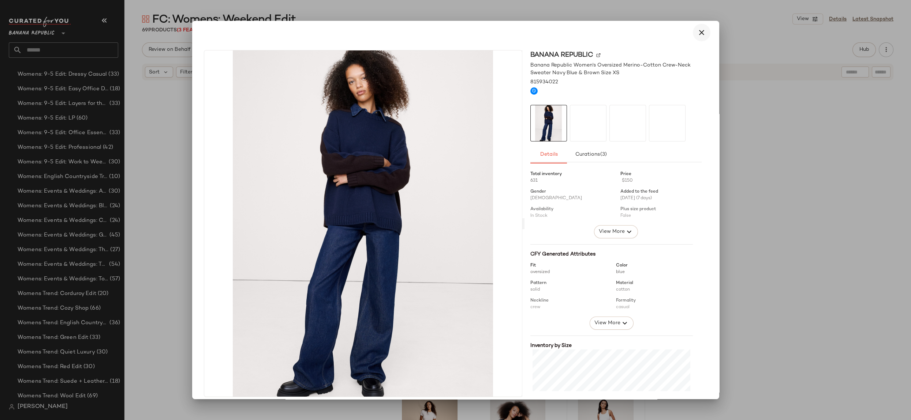
click at [705, 32] on button "button" at bounding box center [702, 33] width 18 height 18
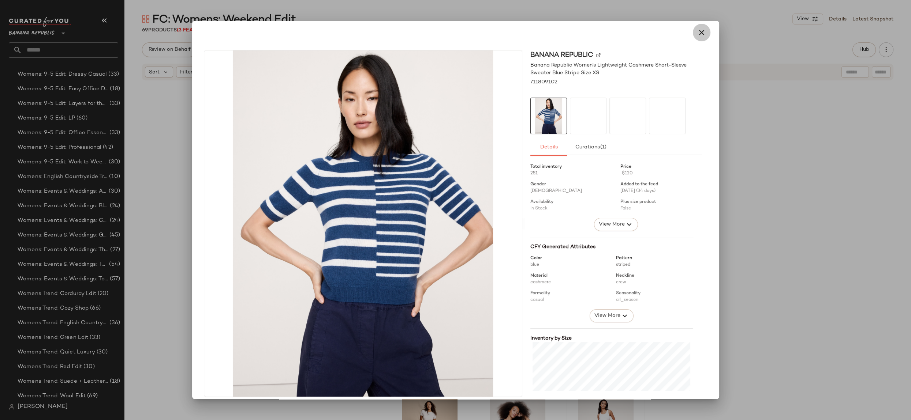
drag, startPoint x: 694, startPoint y: 35, endPoint x: 697, endPoint y: 44, distance: 9.6
click at [697, 35] on icon "button" at bounding box center [701, 32] width 9 height 9
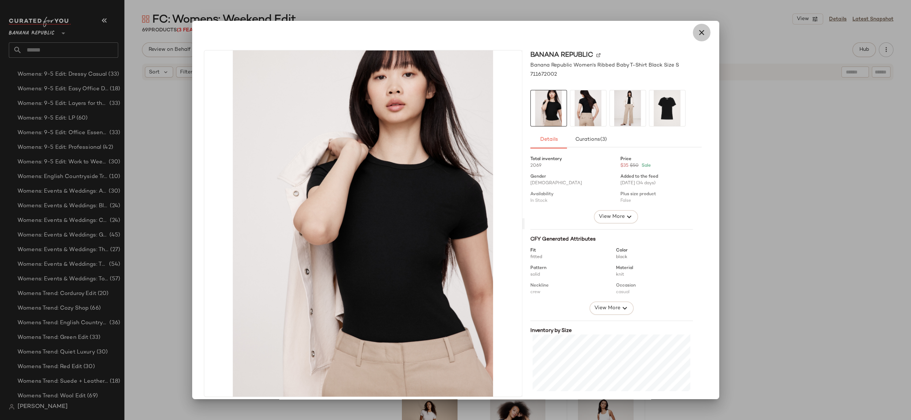
drag, startPoint x: 700, startPoint y: 35, endPoint x: 669, endPoint y: 82, distance: 55.7
click at [700, 35] on icon "button" at bounding box center [701, 32] width 9 height 9
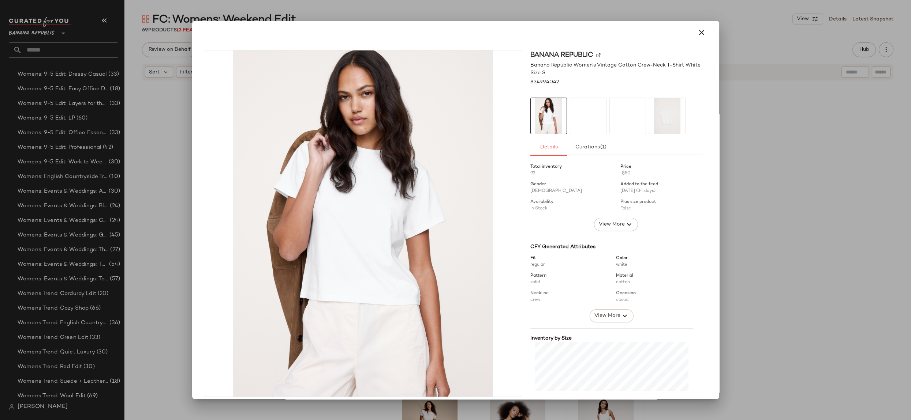
scroll to position [1, 0]
drag, startPoint x: 702, startPoint y: 31, endPoint x: 695, endPoint y: 41, distance: 12.4
click at [702, 31] on button "button" at bounding box center [702, 32] width 18 height 18
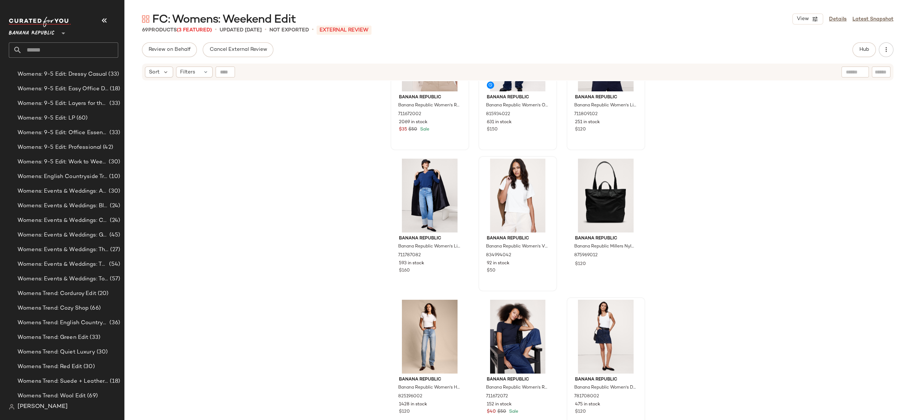
scroll to position [1889, 0]
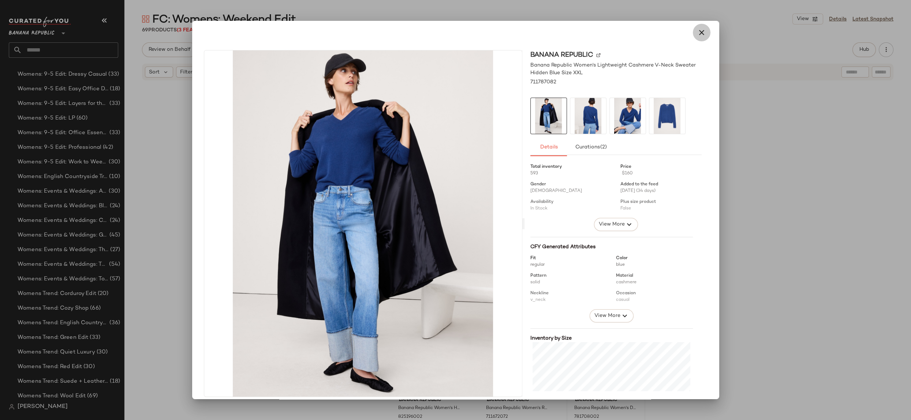
drag, startPoint x: 701, startPoint y: 34, endPoint x: 718, endPoint y: 96, distance: 64.5
click at [701, 34] on icon "button" at bounding box center [701, 32] width 9 height 9
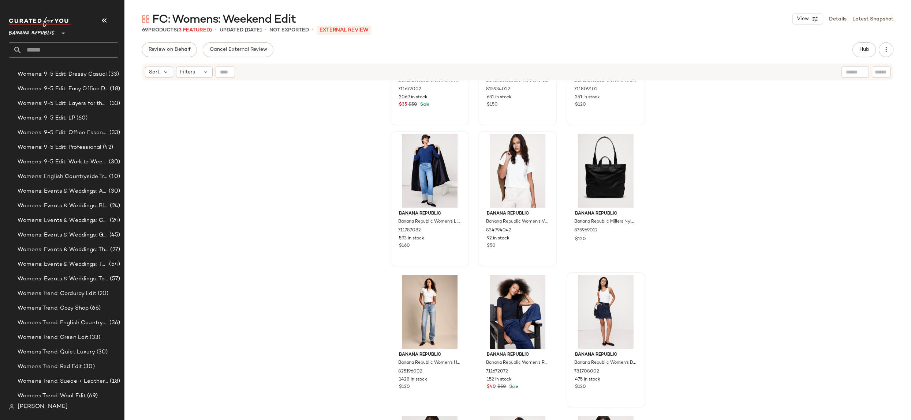
scroll to position [1966, 0]
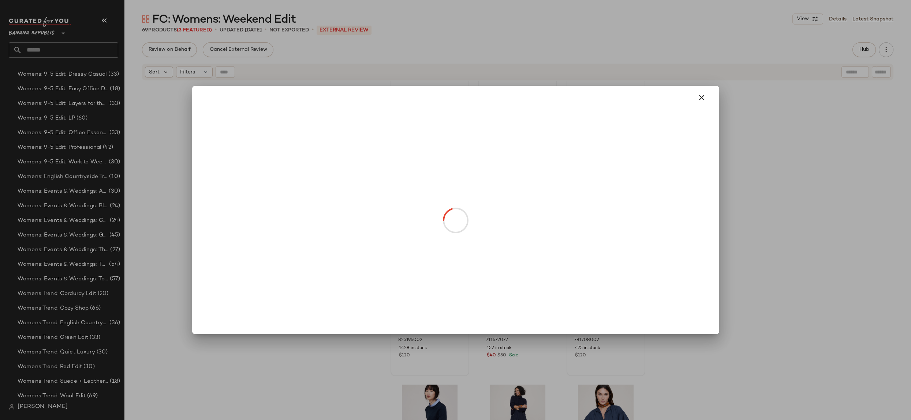
drag, startPoint x: 432, startPoint y: 306, endPoint x: 429, endPoint y: 294, distance: 12.8
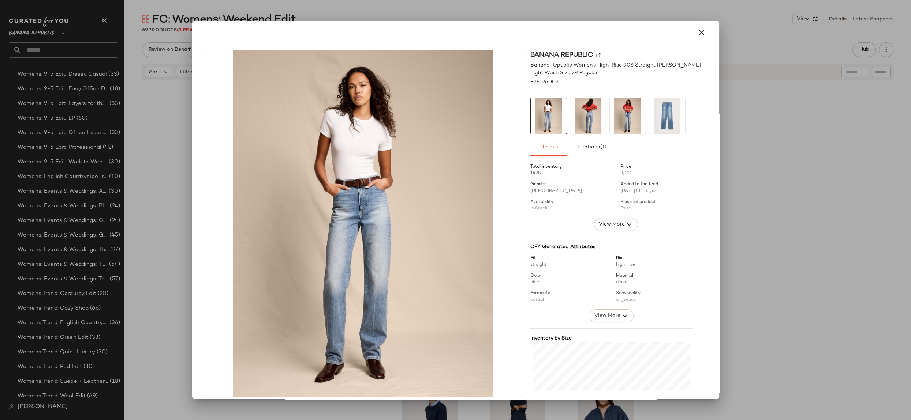
drag, startPoint x: 692, startPoint y: 28, endPoint x: 712, endPoint y: 80, distance: 55.9
click at [693, 28] on button "button" at bounding box center [702, 33] width 18 height 18
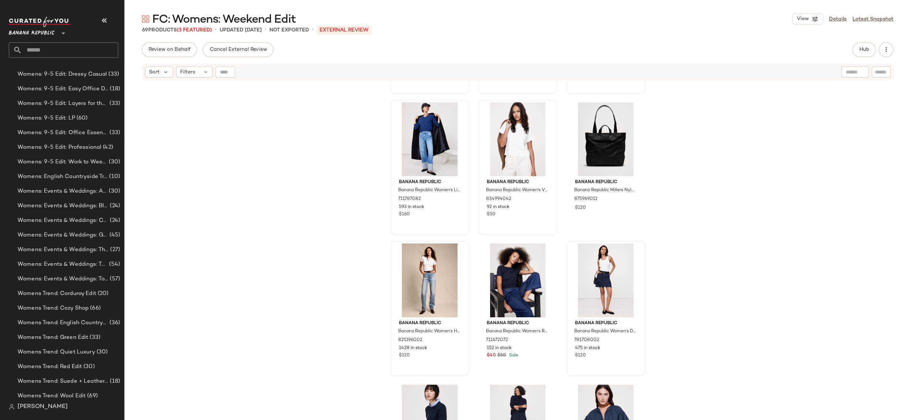
click at [773, 297] on div "Banana Republic Banana Republic Women's Ribbed Baby T-Shirt Black Size S 711672…" at bounding box center [517, 259] width 786 height 357
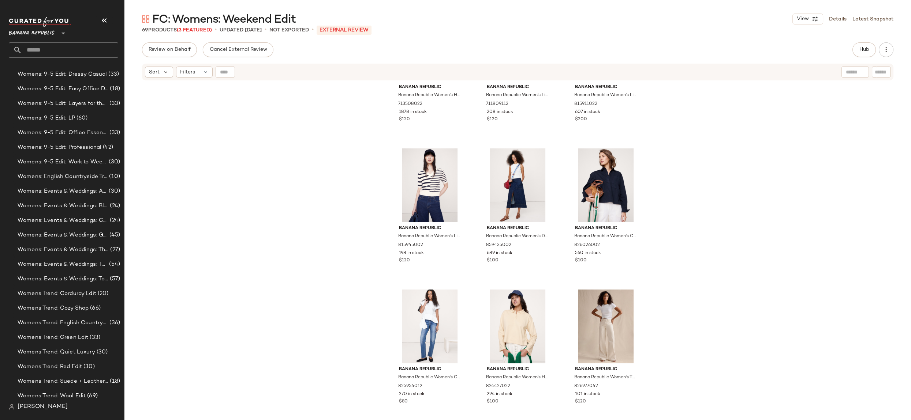
scroll to position [2494, 0]
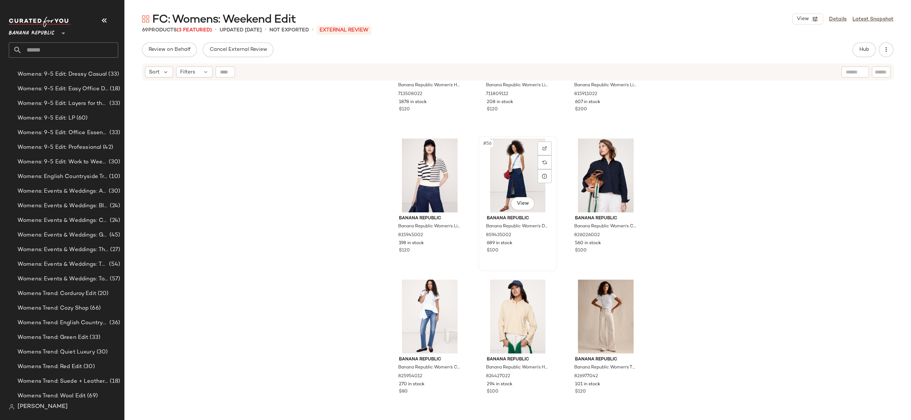
click at [513, 173] on div "#56 View" at bounding box center [518, 176] width 74 height 74
click at [516, 318] on div "#59 View" at bounding box center [518, 317] width 74 height 74
click at [590, 183] on div "#57 View" at bounding box center [606, 176] width 74 height 74
click at [787, 207] on div "Banana Republic Banana Republic Women's High-Rise Modern Slim Refined Ankle Pan…" at bounding box center [517, 259] width 786 height 357
click at [508, 167] on div "#56 View" at bounding box center [518, 176] width 74 height 74
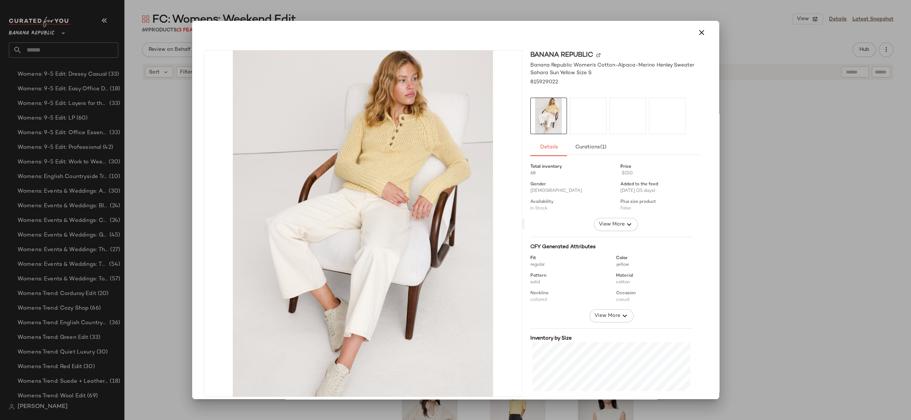
scroll to position [70, 0]
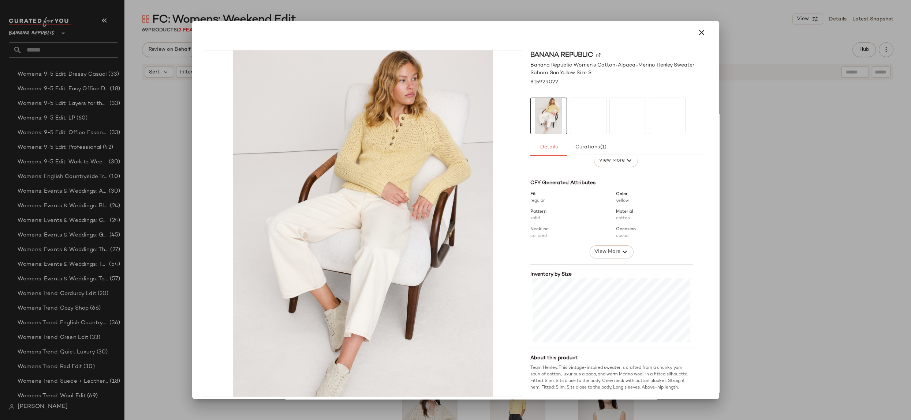
click at [792, 243] on div at bounding box center [455, 210] width 911 height 420
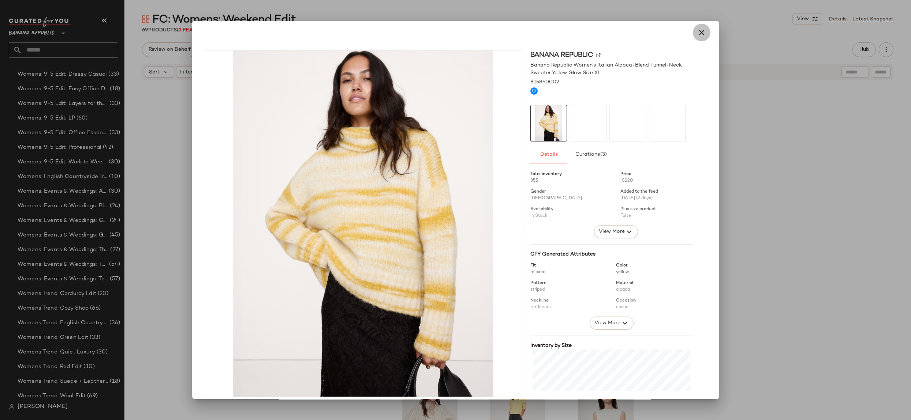
click at [704, 31] on button "button" at bounding box center [702, 33] width 18 height 18
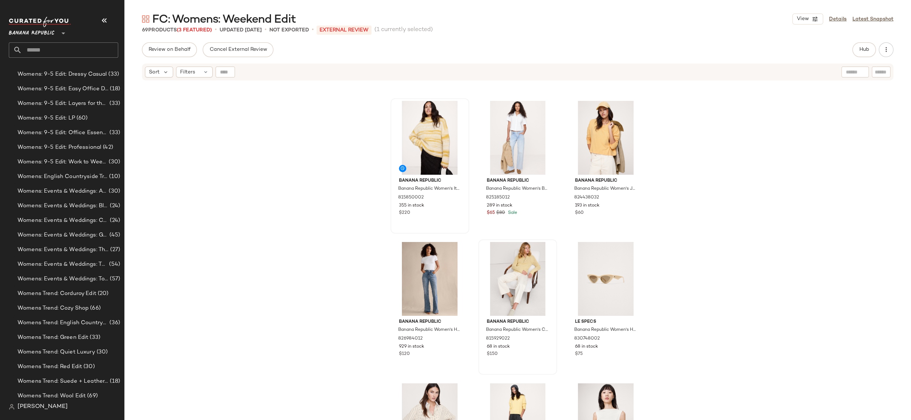
scroll to position [2892, 0]
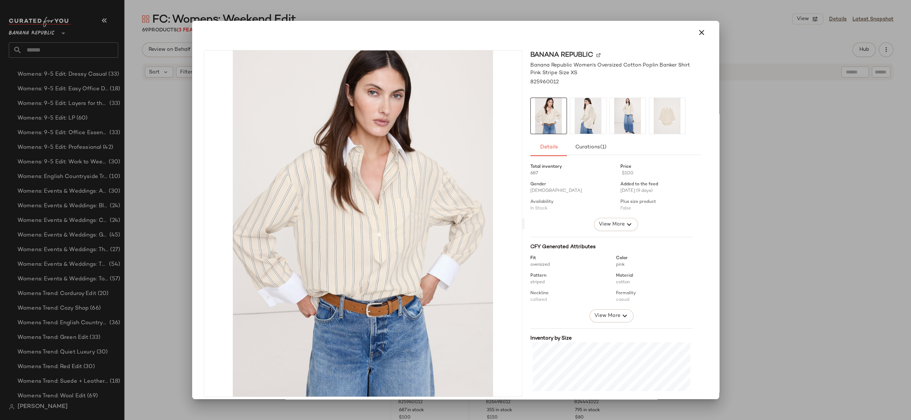
drag, startPoint x: 695, startPoint y: 33, endPoint x: 719, endPoint y: 57, distance: 33.9
click at [697, 34] on icon "button" at bounding box center [701, 32] width 9 height 9
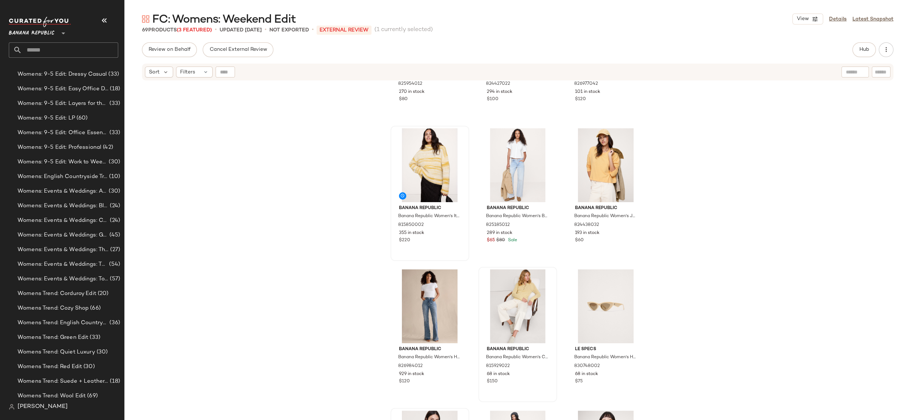
scroll to position [2713, 0]
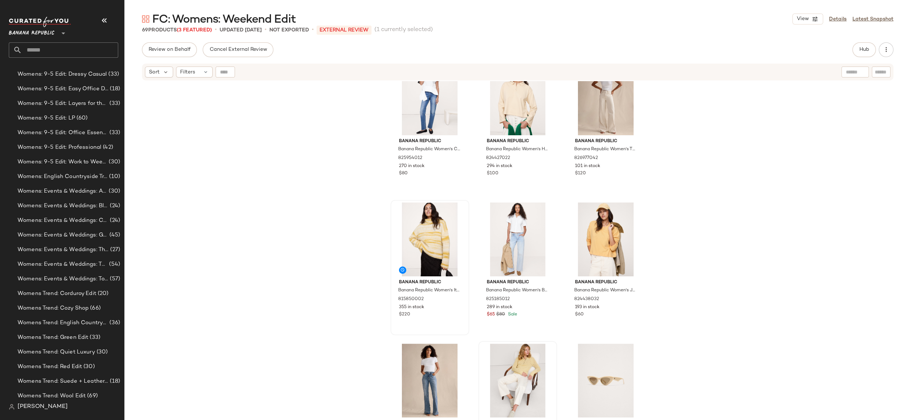
click at [848, 71] on input "text" at bounding box center [854, 72] width 19 height 8
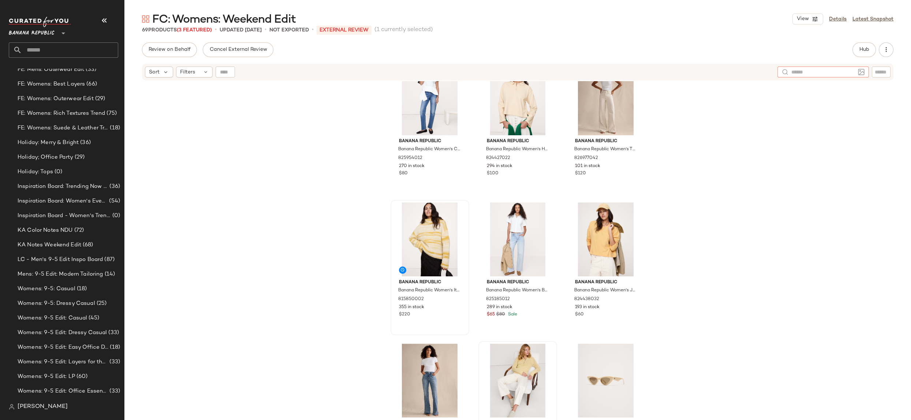
scroll to position [0, 0]
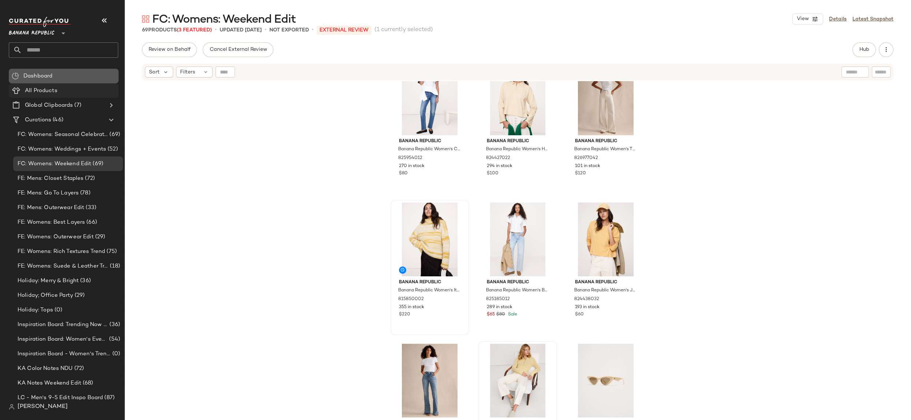
drag, startPoint x: 62, startPoint y: 91, endPoint x: 74, endPoint y: 91, distance: 12.4
click at [62, 91] on div "All Products" at bounding box center [69, 91] width 93 height 8
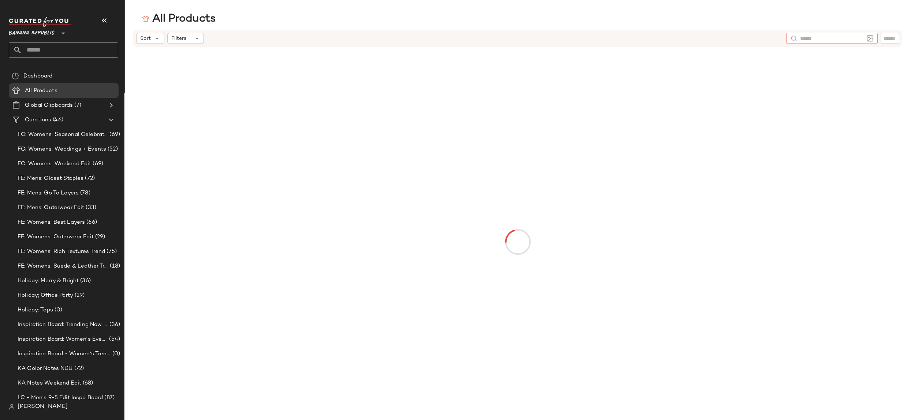
click at [856, 37] on input "text" at bounding box center [832, 39] width 64 height 8
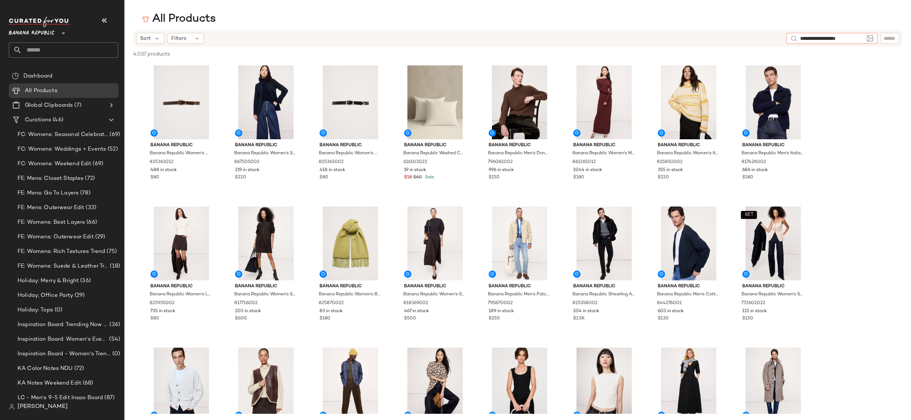
type input "**********"
